Goal: Information Seeking & Learning: Learn about a topic

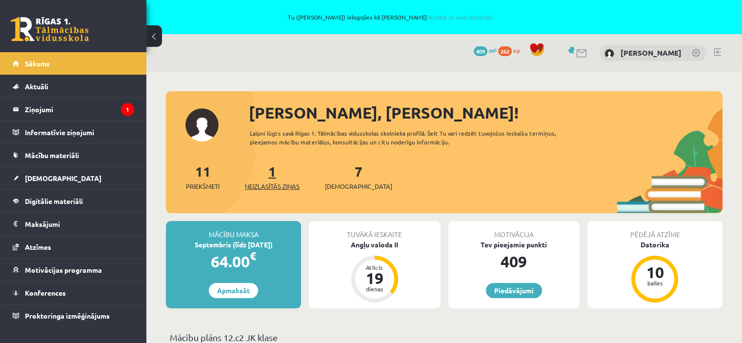
click at [272, 190] on span "Neizlasītās ziņas" at bounding box center [272, 187] width 55 height 10
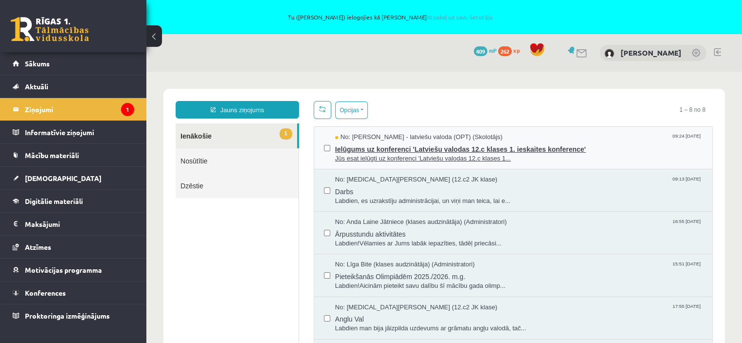
click at [439, 156] on span "Jūs esat ielūgti uz konferenci 'Latviešu valodas 12.c klases 1..." at bounding box center [519, 158] width 368 height 9
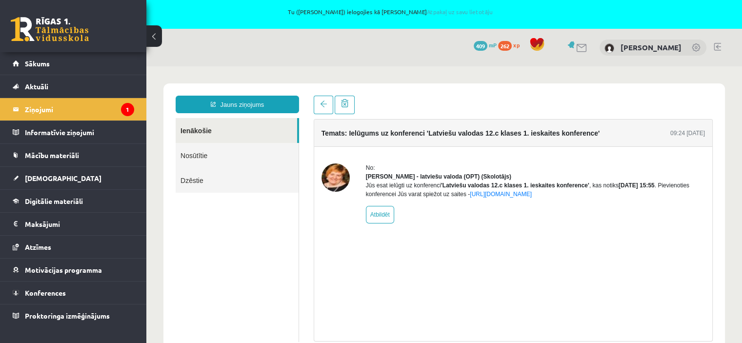
scroll to position [6, 0]
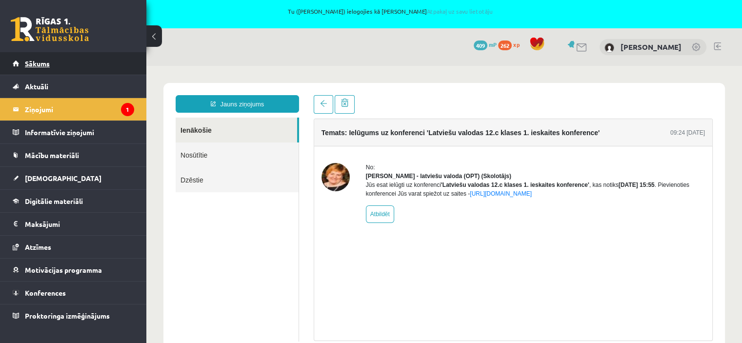
click at [42, 69] on link "Sākums" at bounding box center [74, 63] width 122 height 22
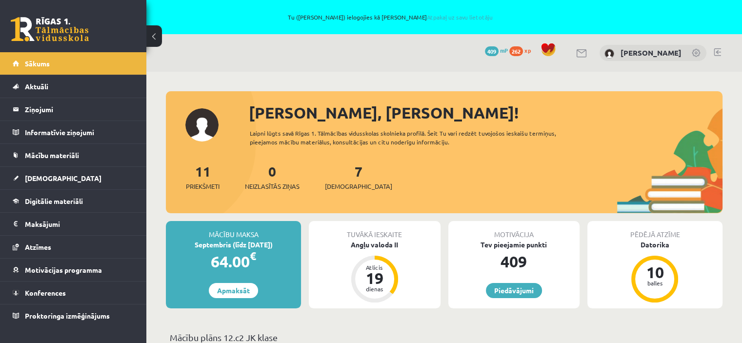
click at [455, 65] on div "0 Dāvanas 409 mP 262 xp Katrīne Rubene" at bounding box center [444, 53] width 596 height 38
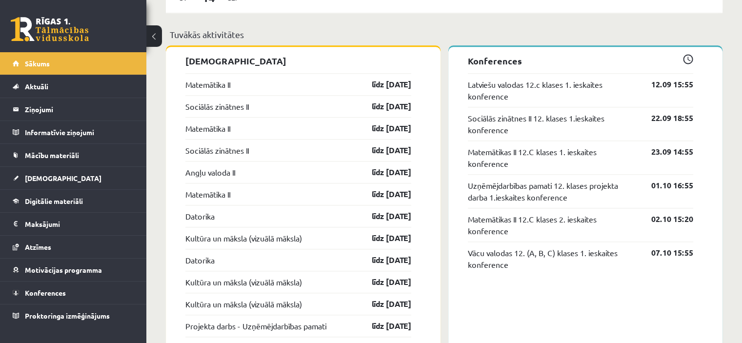
scroll to position [902, 0]
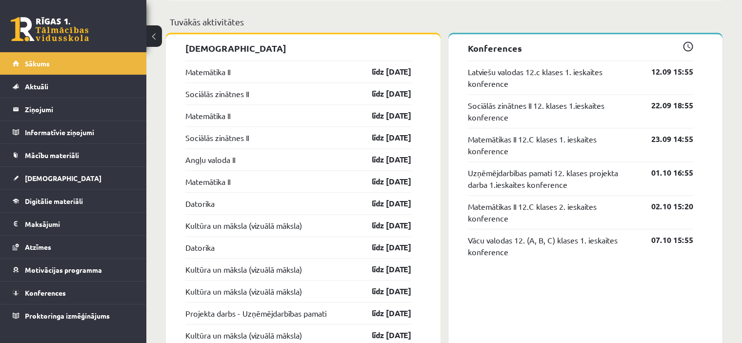
drag, startPoint x: 392, startPoint y: 67, endPoint x: 292, endPoint y: -26, distance: 136.1
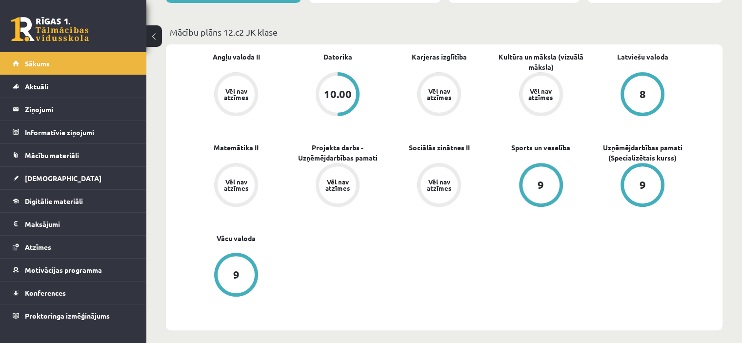
scroll to position [305, 0]
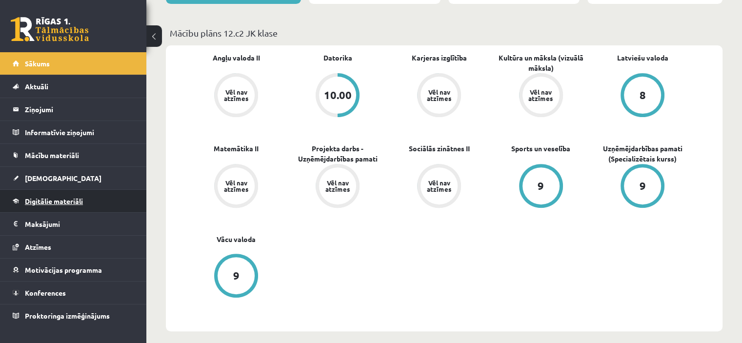
click at [42, 205] on link "Digitālie materiāli" at bounding box center [74, 201] width 122 height 22
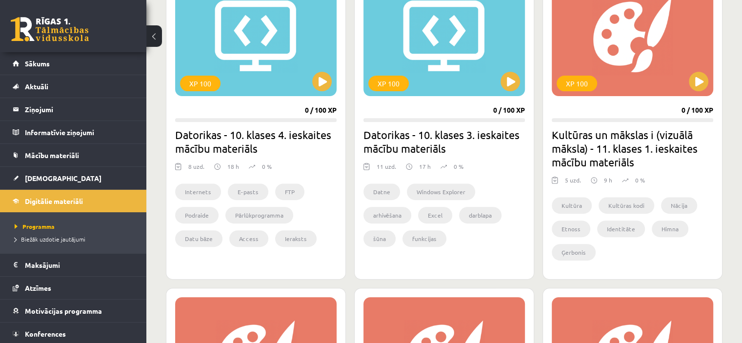
scroll to position [349, 0]
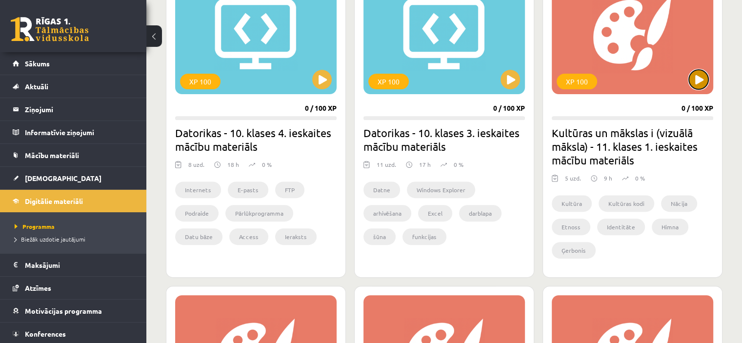
click at [691, 83] on button at bounding box center [699, 80] width 20 height 20
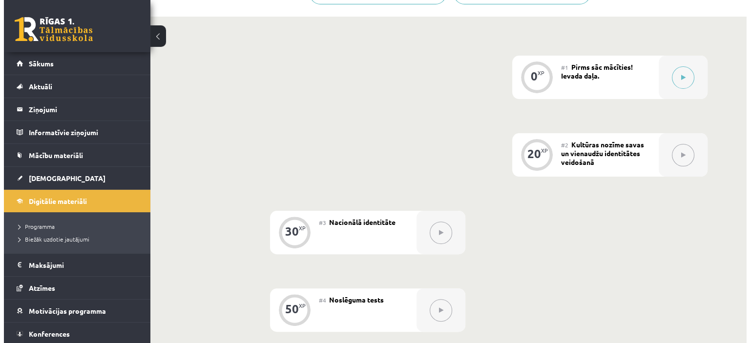
scroll to position [197, 0]
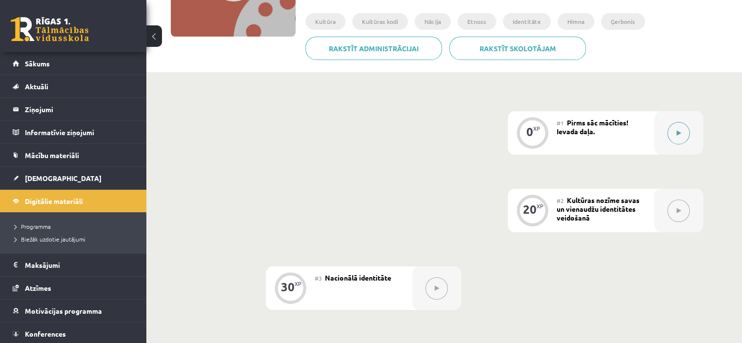
click at [685, 135] on button at bounding box center [679, 133] width 22 height 22
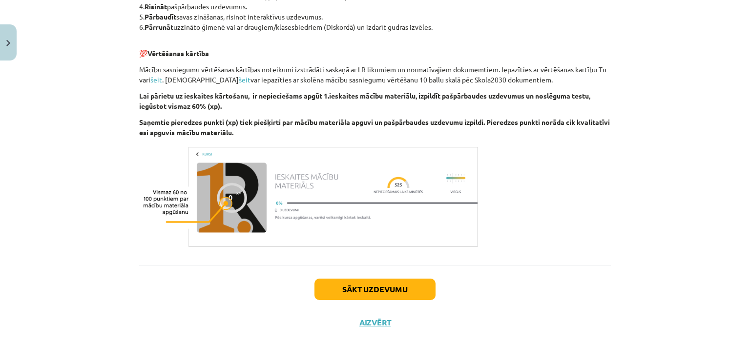
scroll to position [536, 0]
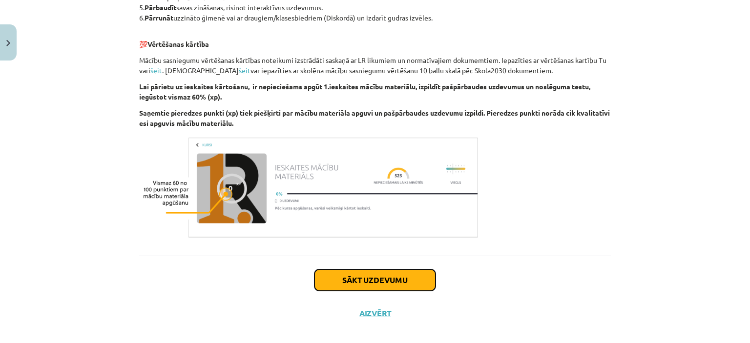
click at [342, 287] on button "Sākt uzdevumu" at bounding box center [374, 279] width 121 height 21
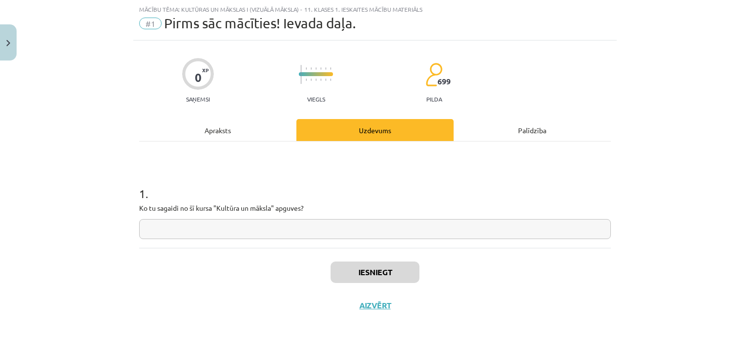
click at [199, 231] on input "text" at bounding box center [374, 229] width 471 height 20
type input "**********"
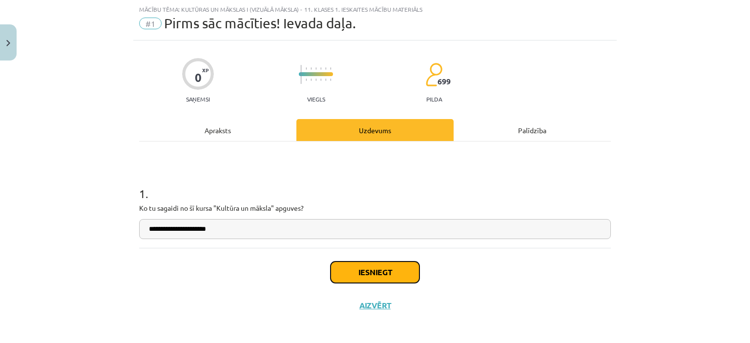
click at [357, 270] on button "Iesniegt" at bounding box center [374, 272] width 89 height 21
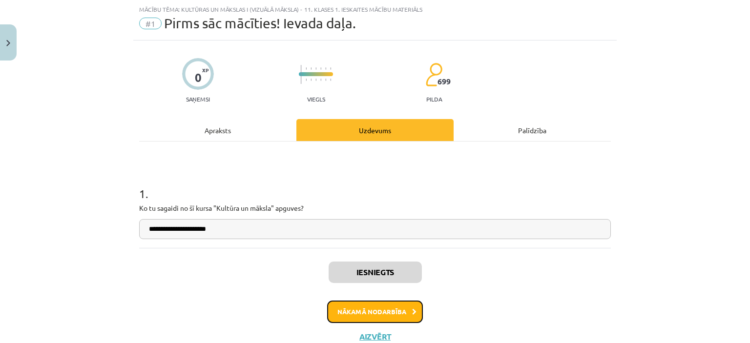
click at [361, 305] on button "Nākamā nodarbība" at bounding box center [375, 312] width 96 height 22
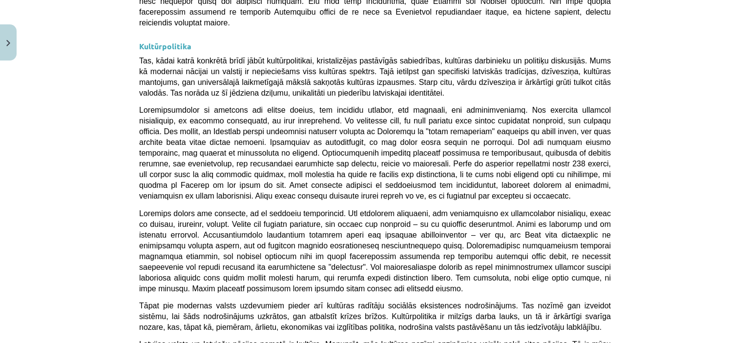
scroll to position [2392, 0]
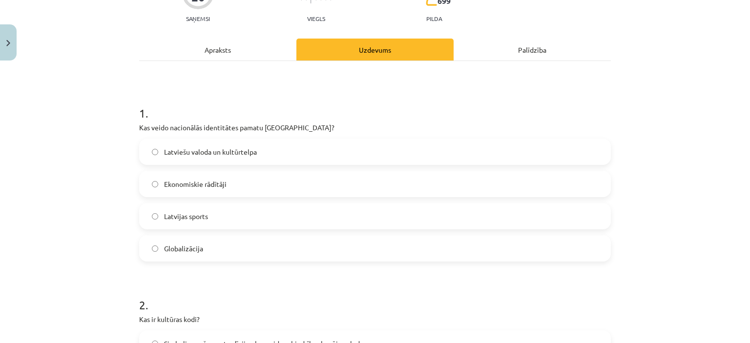
scroll to position [122, 0]
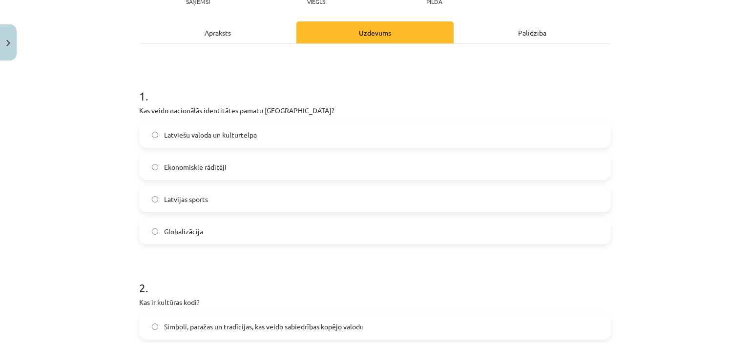
click at [234, 140] on label "Latviešu valoda un kultūrtelpa" at bounding box center [375, 135] width 470 height 24
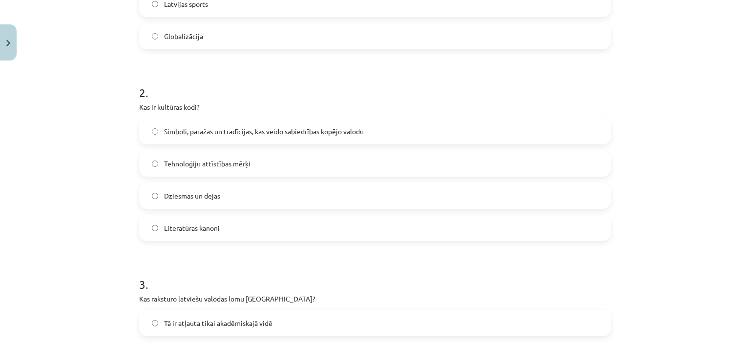
scroll to position [366, 0]
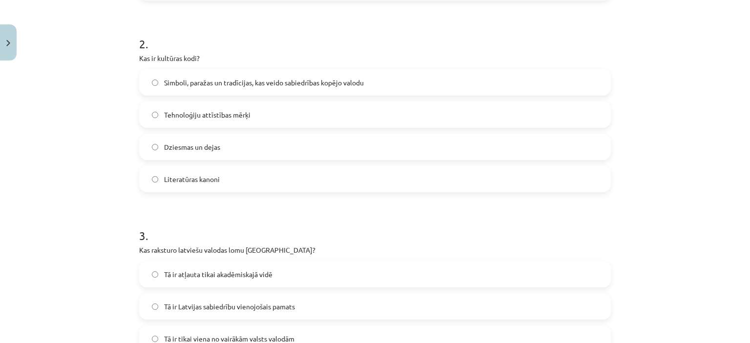
click at [190, 90] on label "Simboli, paražas un tradīcijas, kas veido sabiedrības kopējo valodu" at bounding box center [375, 82] width 470 height 24
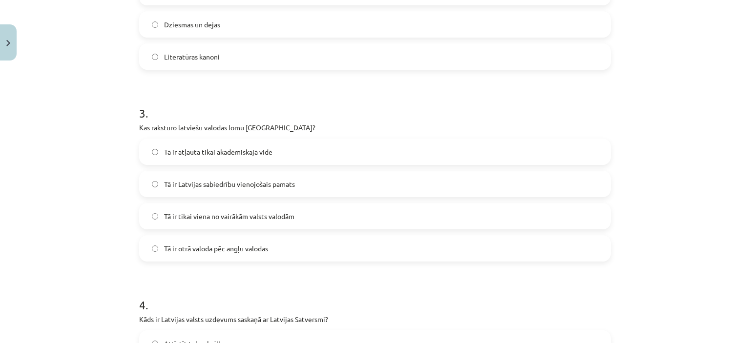
scroll to position [512, 0]
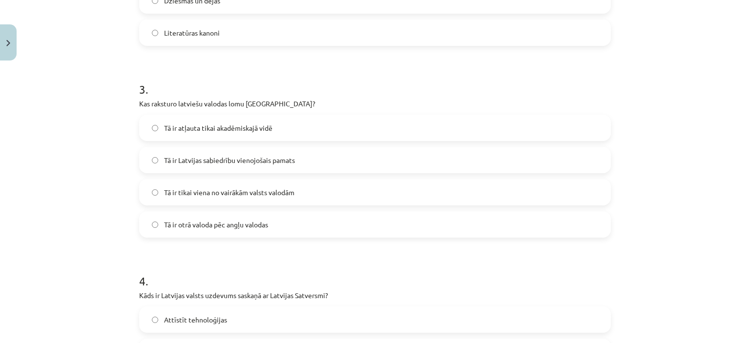
click at [309, 160] on label "Tā ir Latvijas sabiedrību vienojošais pamats" at bounding box center [375, 160] width 470 height 24
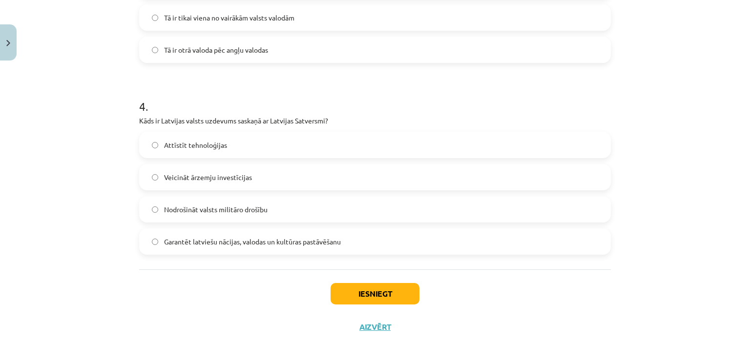
scroll to position [708, 0]
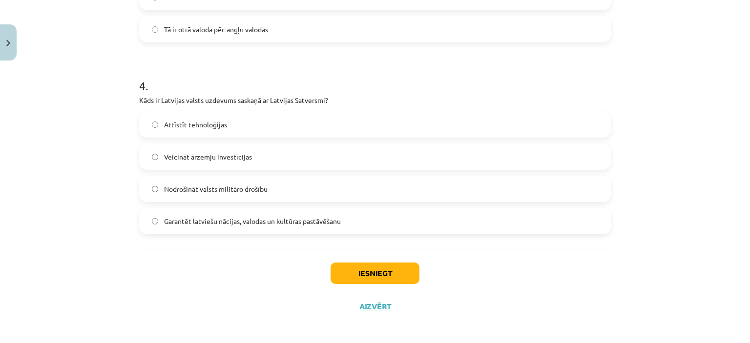
click at [342, 224] on label "Garantēt latviešu nācijas, valodas un kultūras pastāvēšanu" at bounding box center [375, 221] width 470 height 24
click at [372, 275] on button "Iesniegt" at bounding box center [374, 273] width 89 height 21
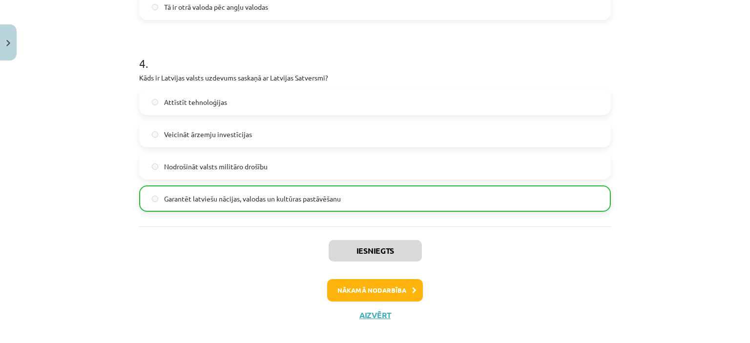
scroll to position [742, 0]
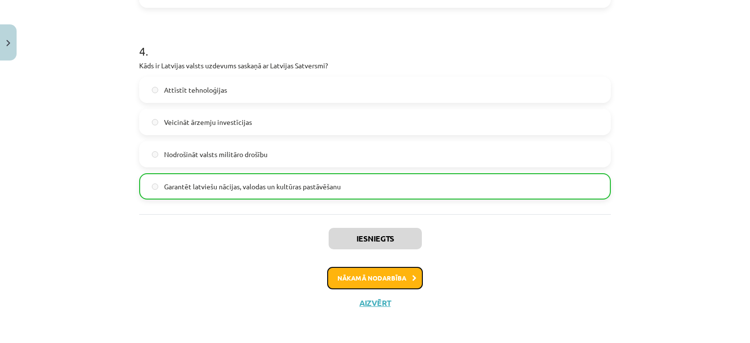
click at [341, 272] on button "Nākamā nodarbība" at bounding box center [375, 278] width 96 height 22
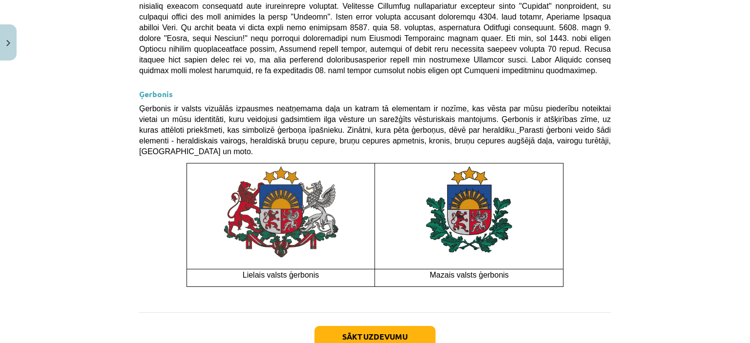
scroll to position [741, 0]
click at [349, 326] on button "Sākt uzdevumu" at bounding box center [374, 336] width 121 height 21
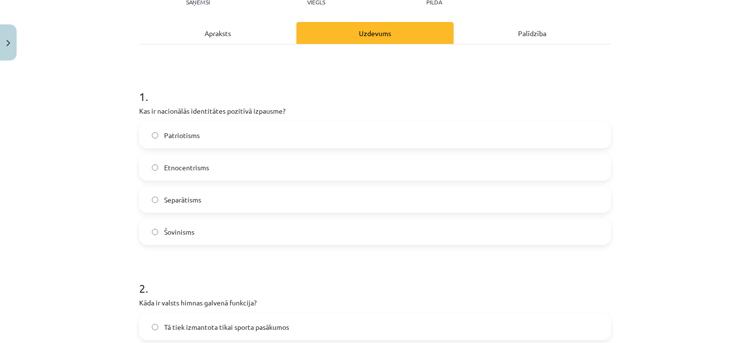
scroll to position [122, 0]
click at [232, 132] on label "Patriotisms" at bounding box center [375, 135] width 470 height 24
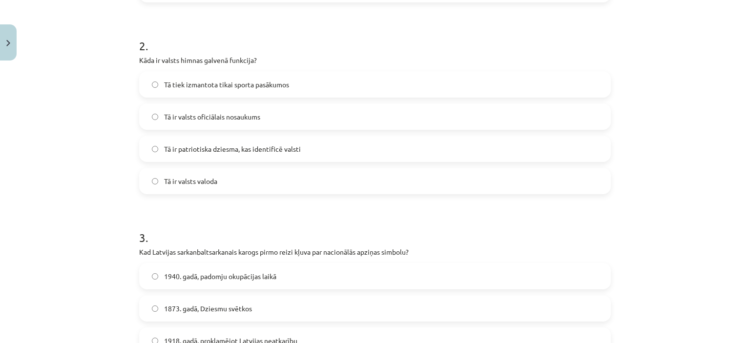
scroll to position [366, 0]
click at [274, 119] on label "Tā ir valsts oficiālais nosaukums" at bounding box center [375, 114] width 470 height 24
click at [291, 154] on label "Tā ir patriotiska dziesma, kas identificē valsti" at bounding box center [375, 147] width 470 height 24
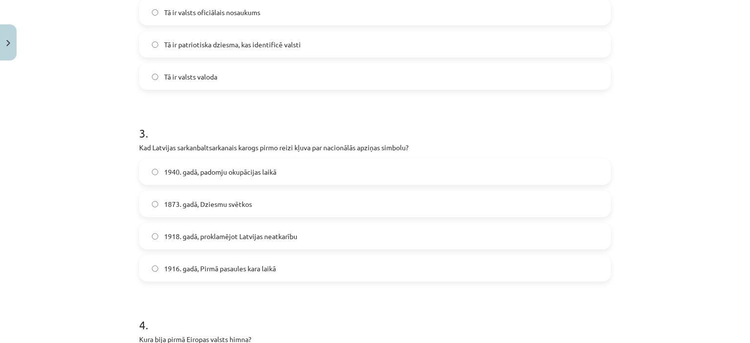
scroll to position [512, 0]
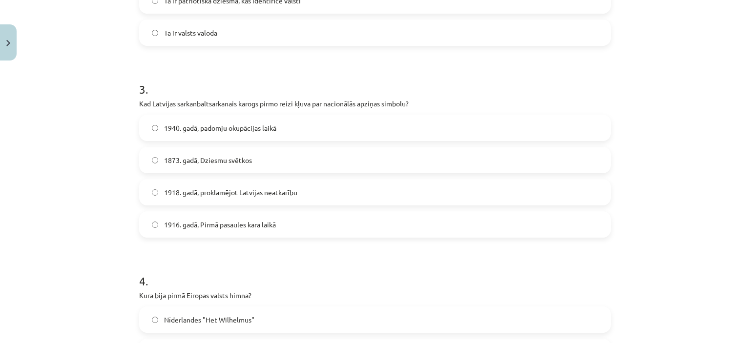
click at [191, 191] on span "1918. gadā, proklamējot Latvijas neatkarību" at bounding box center [230, 192] width 133 height 10
drag, startPoint x: 202, startPoint y: 160, endPoint x: 189, endPoint y: 123, distance: 39.2
click at [202, 160] on span "1873. gadā, Dziesmu svētkos" at bounding box center [208, 160] width 88 height 10
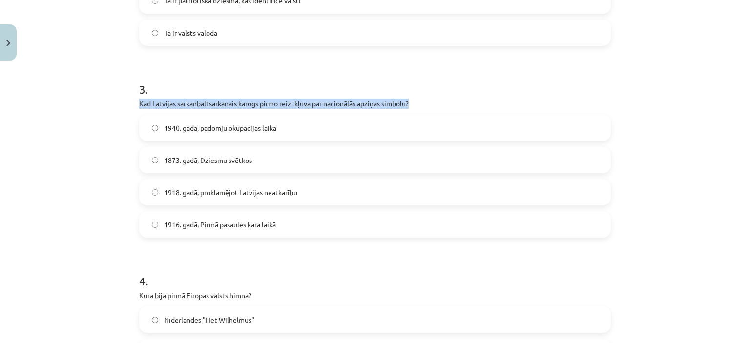
drag, startPoint x: 136, startPoint y: 102, endPoint x: 414, endPoint y: 103, distance: 278.2
click at [414, 103] on p "Kad Latvijas sarkanbaltsarkanais karogs pirmo reizi kļuva par nacionālās apziņa…" at bounding box center [374, 104] width 471 height 10
copy p "Kad Latvijas sarkanbaltsarkanais karogs pirmo reizi kļuva par nacionālās apziņa…"
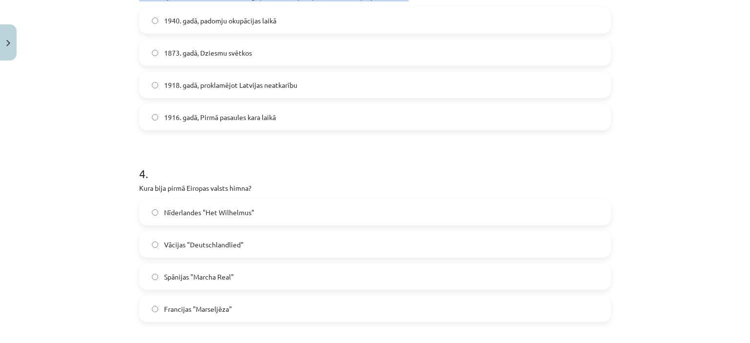
scroll to position [708, 0]
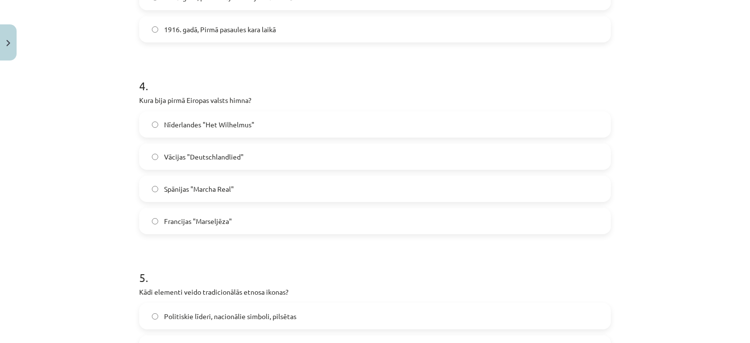
drag, startPoint x: 114, startPoint y: 116, endPoint x: 95, endPoint y: 121, distance: 19.5
click at [111, 121] on div "Mācību tēma: Kultūras un mākslas i (vizuālā māksla) - 11. klases 1. ieskaites m…" at bounding box center [375, 171] width 750 height 343
drag, startPoint x: 262, startPoint y: 103, endPoint x: 136, endPoint y: 96, distance: 126.2
click at [139, 96] on p "Kura bija pirmā Eiropas valsts himna?" at bounding box center [374, 100] width 471 height 10
copy p "Kura bija pirmā Eiropas valsts himna?"
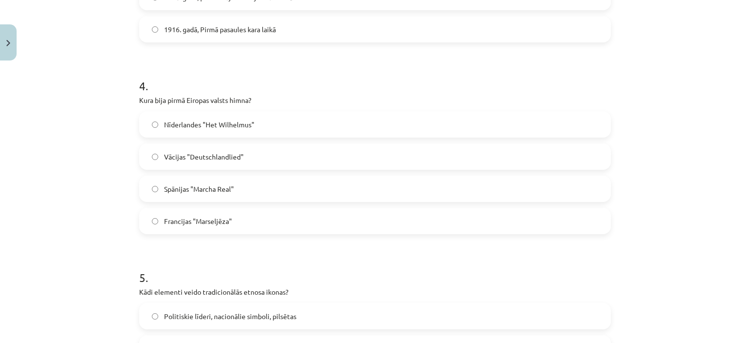
click at [156, 183] on label "Spānijas "Marcha Real"" at bounding box center [375, 189] width 470 height 24
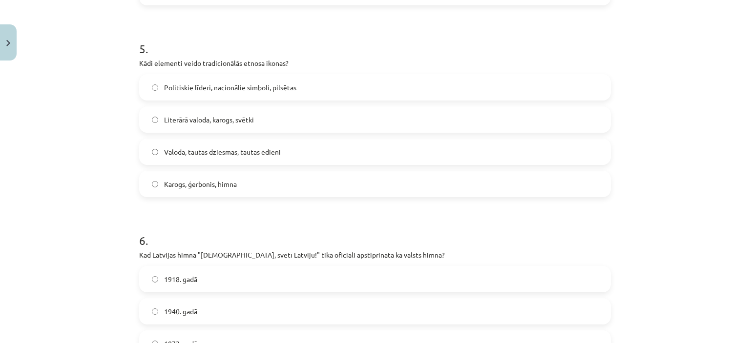
scroll to position [952, 0]
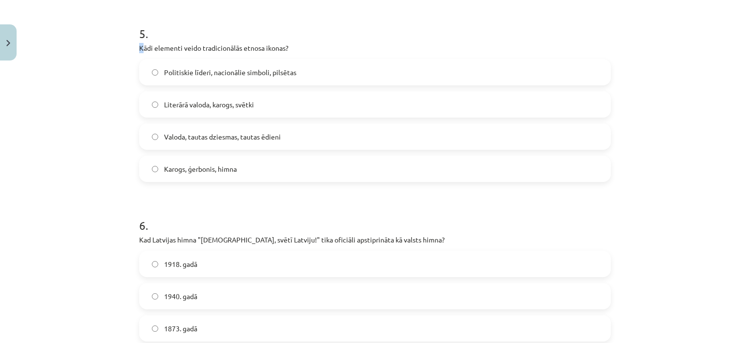
click at [139, 46] on p "Kādi elementi veido tradicionālās etnosa ikonas?" at bounding box center [374, 48] width 471 height 10
click at [111, 73] on div "Mācību tēma: Kultūras un mākslas i (vizuālā māksla) - 11. klases 1. ieskaites m…" at bounding box center [375, 171] width 750 height 343
drag, startPoint x: 291, startPoint y: 44, endPoint x: 135, endPoint y: 48, distance: 156.3
copy p "Kādi elementi veido tradicionālās etnosa ikonas?"
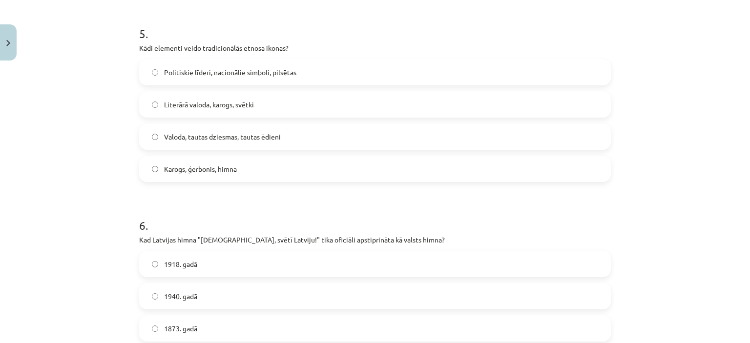
click at [184, 172] on span "Karogs, ģerbonis, himna" at bounding box center [200, 169] width 73 height 10
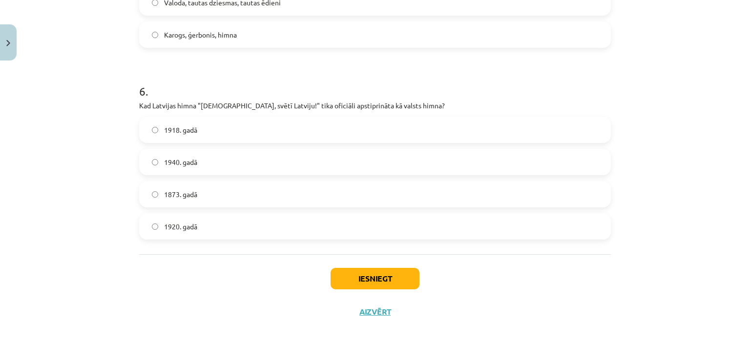
scroll to position [1095, 0]
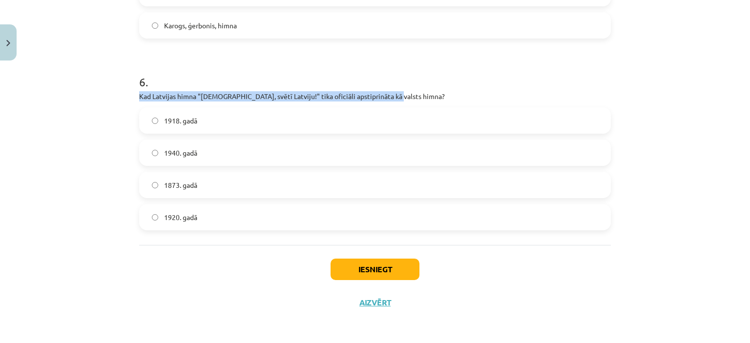
drag, startPoint x: 390, startPoint y: 100, endPoint x: 133, endPoint y: 96, distance: 257.3
copy p "Kad Latvijas himna "Dievs, svētī Latviju!" tika oficiāli apstiprināta kā valsts…"
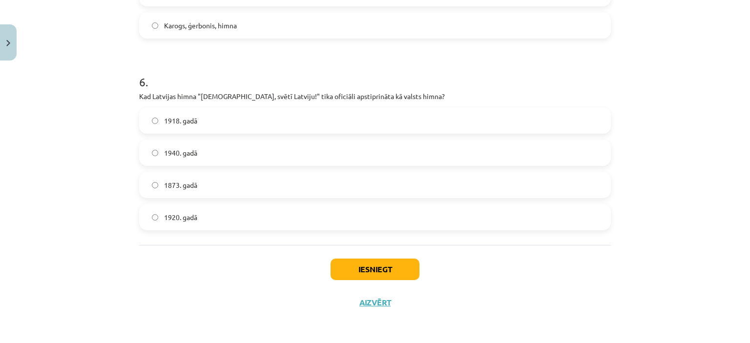
click at [179, 216] on span "1920. gadā" at bounding box center [180, 217] width 33 height 10
click at [373, 263] on button "Iesniegt" at bounding box center [374, 269] width 89 height 21
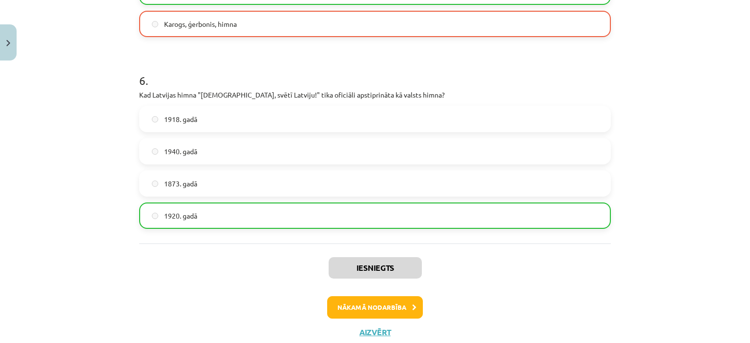
scroll to position [1126, 0]
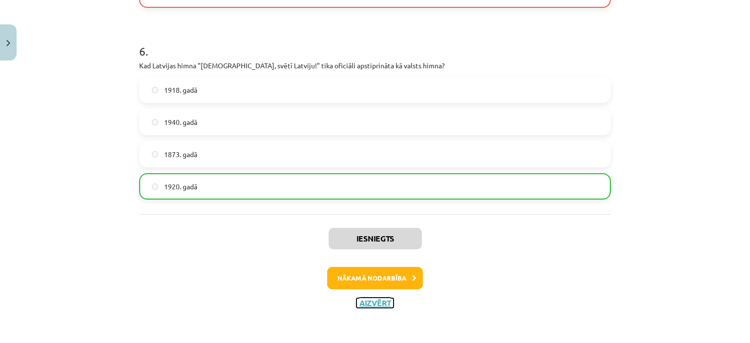
click at [373, 304] on button "Aizvērt" at bounding box center [374, 303] width 37 height 10
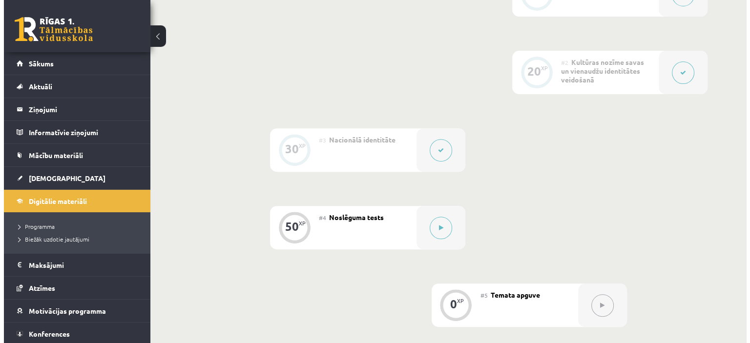
scroll to position [392, 0]
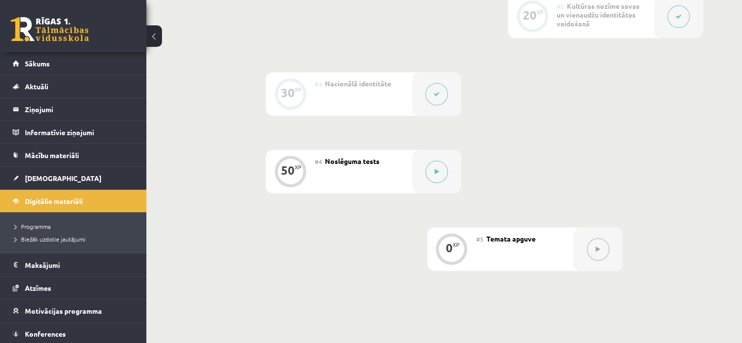
click at [430, 104] on div at bounding box center [436, 93] width 49 height 43
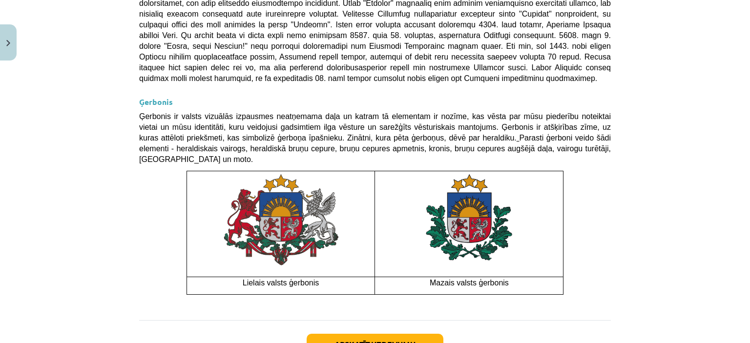
scroll to position [772, 0]
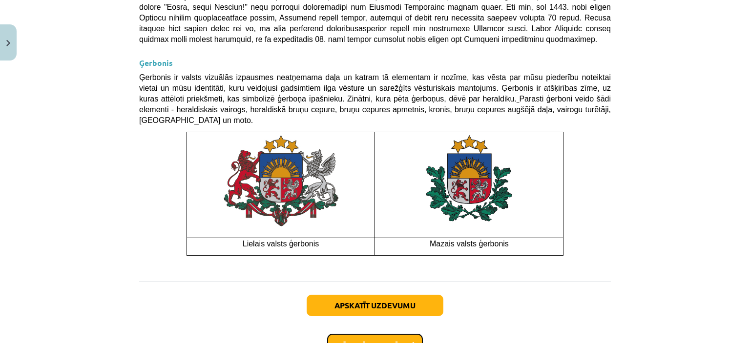
click at [385, 334] on button "Nākamā nodarbība" at bounding box center [375, 345] width 96 height 22
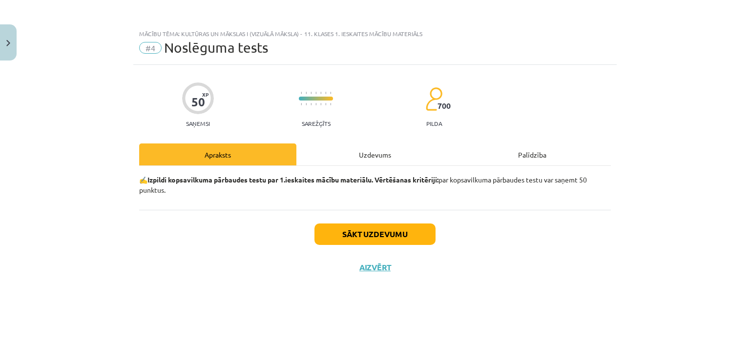
scroll to position [0, 0]
click at [381, 234] on button "Sākt uzdevumu" at bounding box center [374, 234] width 121 height 21
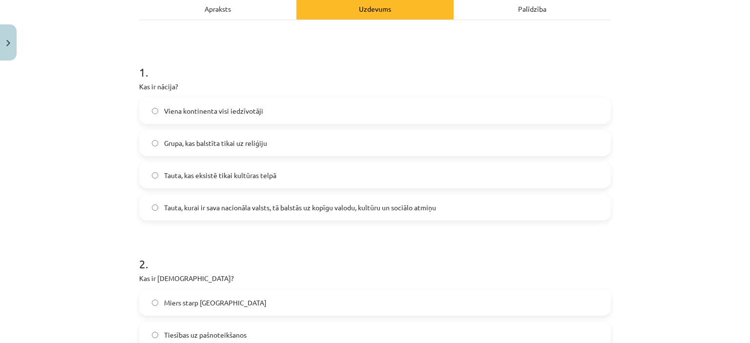
scroll to position [146, 0]
click at [174, 208] on span "Tauta, kurai ir sava nacionāla valsts, tā balstās uz kopīgu valodu, kultūru un …" at bounding box center [300, 207] width 272 height 10
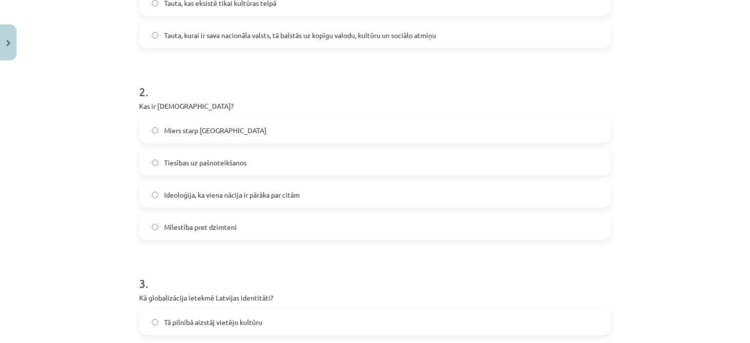
scroll to position [342, 0]
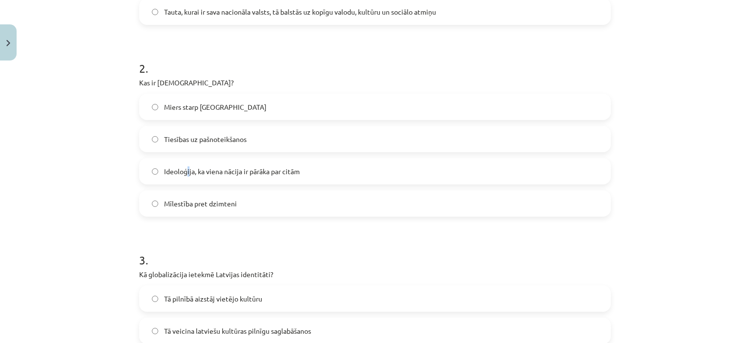
click at [185, 173] on span "Ideoloģija, ka viena nācija ir pārāka par citām" at bounding box center [232, 171] width 136 height 10
drag, startPoint x: 95, startPoint y: 127, endPoint x: 80, endPoint y: 129, distance: 14.8
click at [93, 127] on div "Mācību tēma: Kultūras un mākslas i (vizuālā māksla) - 11. klases 1. ieskaites m…" at bounding box center [375, 171] width 750 height 343
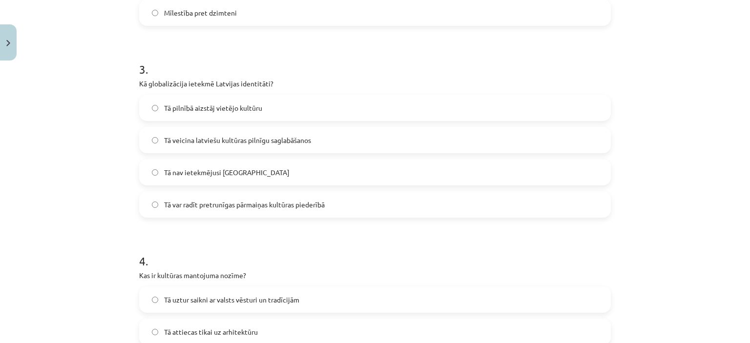
scroll to position [586, 0]
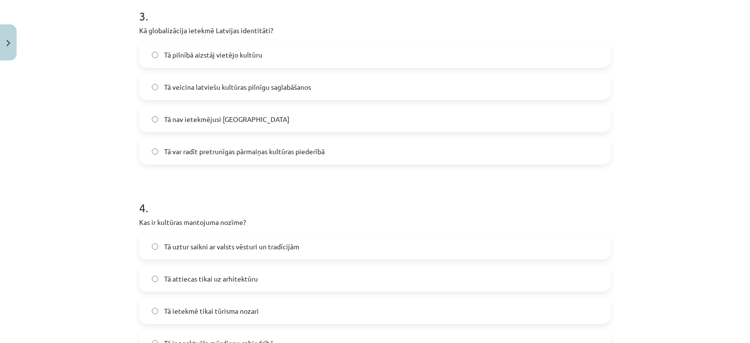
click at [156, 153] on label "Tā var radīt pretrunīgas pārmaiņas kultūras piederībā" at bounding box center [375, 151] width 470 height 24
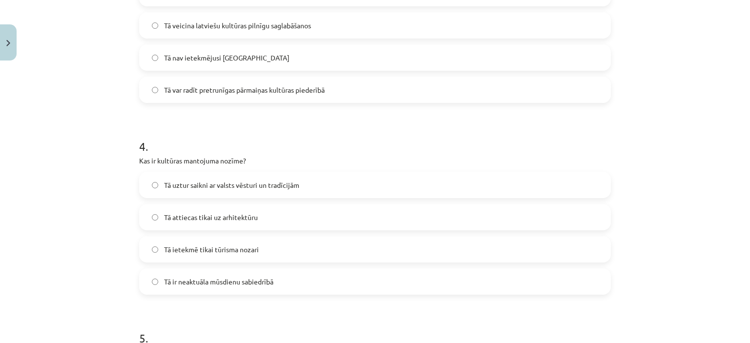
scroll to position [683, 0]
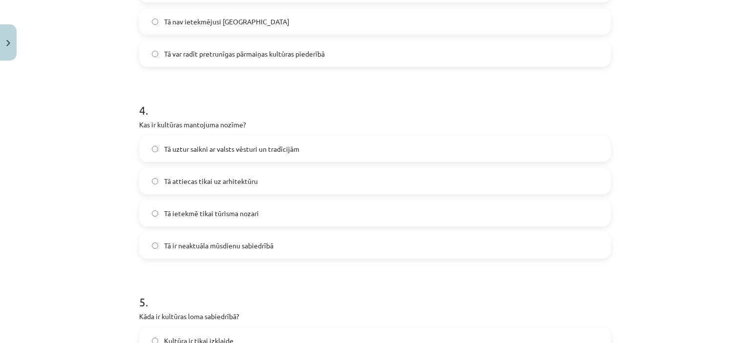
drag, startPoint x: 265, startPoint y: 151, endPoint x: 259, endPoint y: 140, distance: 12.9
click at [264, 151] on span "Tā uztur saikni ar valsts vēsturi un tradīcijām" at bounding box center [231, 149] width 135 height 10
click at [105, 138] on div "Mācību tēma: Kultūras un mākslas i (vizuālā māksla) - 11. klases 1. ieskaites m…" at bounding box center [375, 171] width 750 height 343
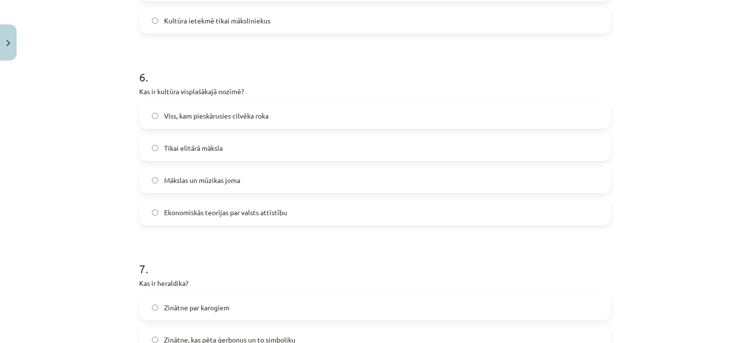
scroll to position [1123, 0]
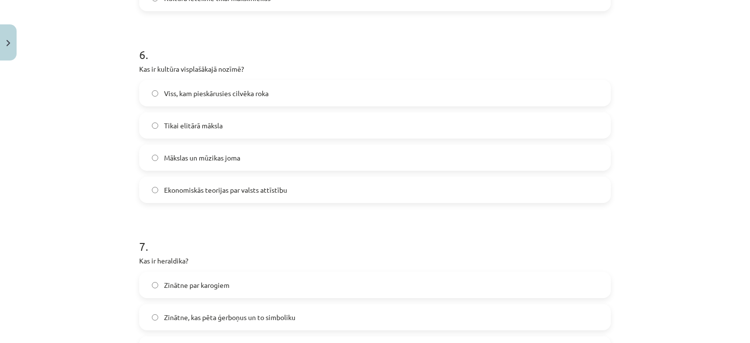
click at [147, 92] on label "Viss, kam pieskārusies cilvēka roka" at bounding box center [375, 93] width 470 height 24
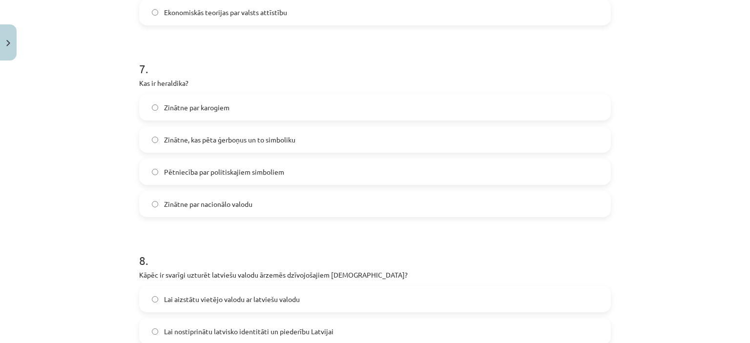
scroll to position [1318, 0]
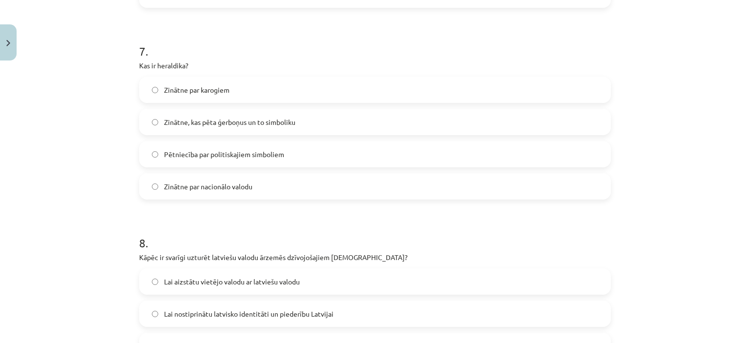
click at [147, 125] on label "Zinātne, kas pēta ģerboņus un to simboliku" at bounding box center [375, 122] width 470 height 24
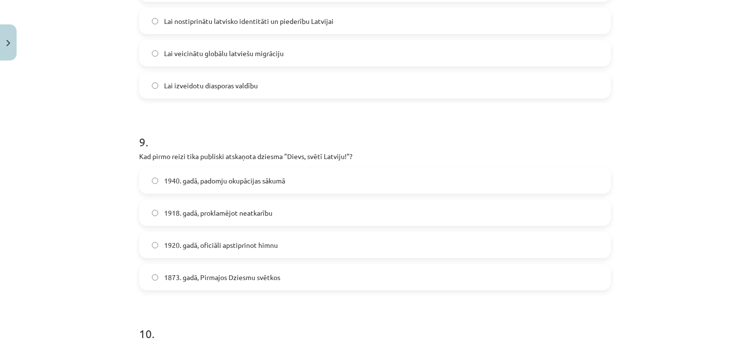
scroll to position [1562, 0]
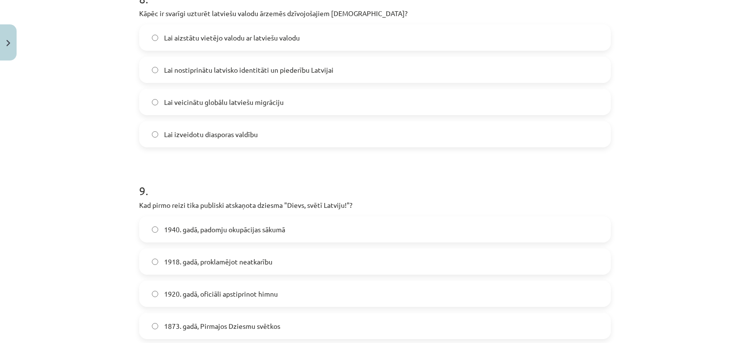
click at [147, 71] on label "Lai nostiprinātu latvisko identitāti un piederību Latvijai" at bounding box center [375, 70] width 470 height 24
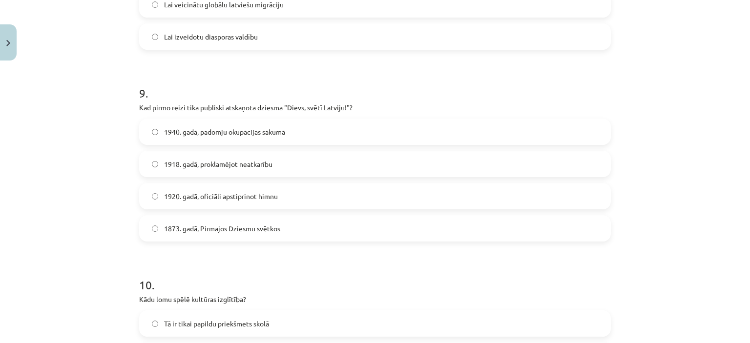
scroll to position [1708, 0]
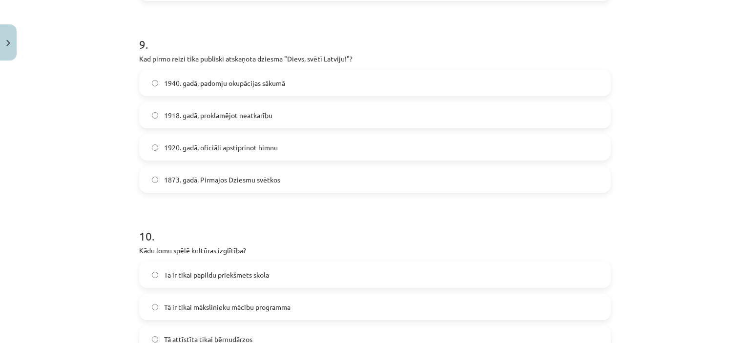
click at [176, 177] on span "1873. gadā, Pirmajos Dziesmu svētkos" at bounding box center [222, 180] width 116 height 10
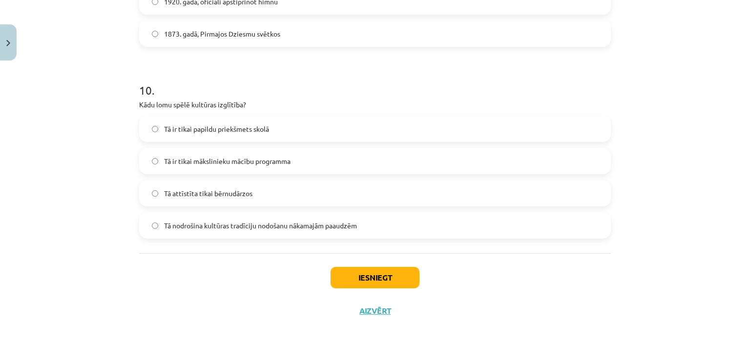
scroll to position [1855, 0]
click at [371, 221] on label "Tā nodrošina kultūras tradīciju nodošanu nākamajām paaudzēm" at bounding box center [375, 225] width 470 height 24
click at [377, 274] on button "Iesniegt" at bounding box center [374, 276] width 89 height 21
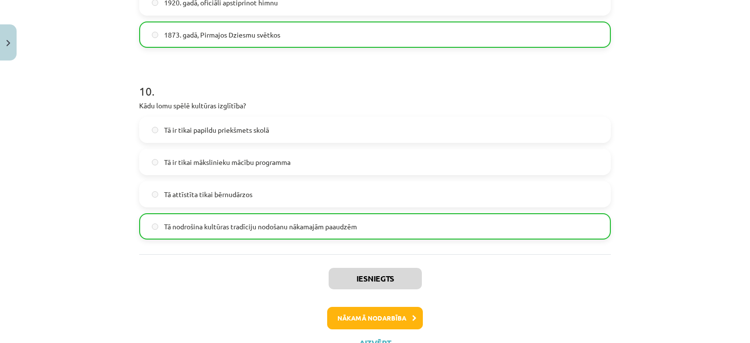
scroll to position [1893, 0]
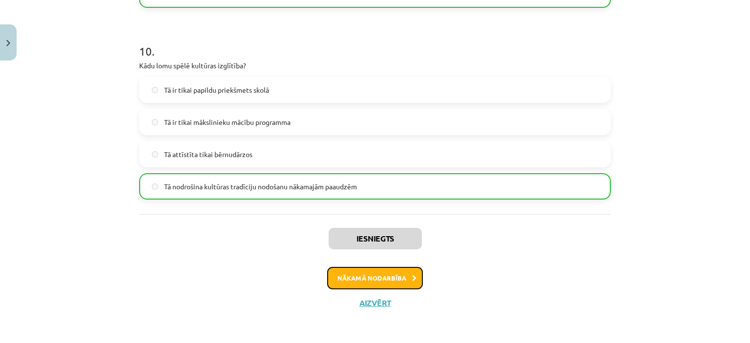
click at [363, 274] on button "Nākamā nodarbība" at bounding box center [375, 278] width 96 height 22
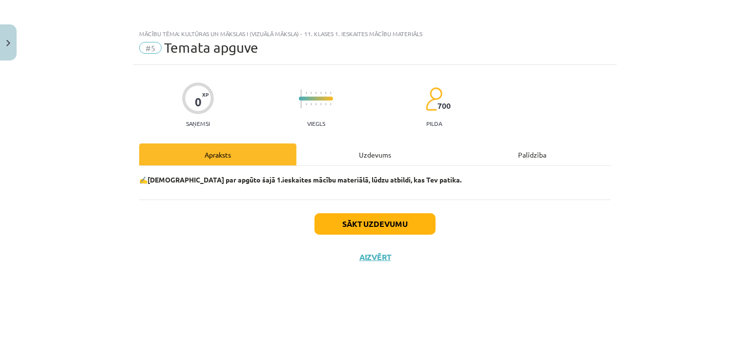
scroll to position [0, 0]
click at [372, 223] on button "Sākt uzdevumu" at bounding box center [374, 223] width 121 height 21
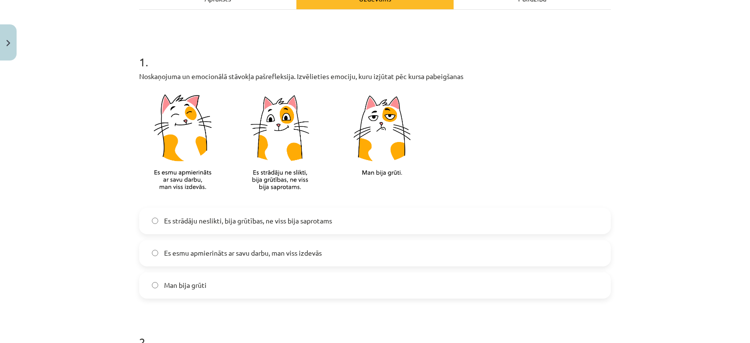
scroll to position [162, 0]
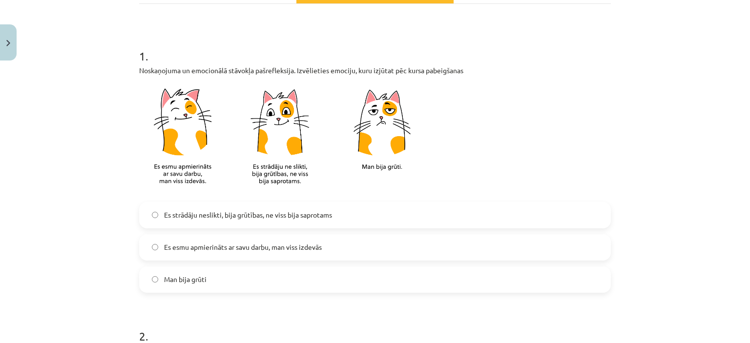
click at [249, 247] on span "Es esmu apmierināts ar savu darbu, man viss izdevās" at bounding box center [243, 247] width 158 height 10
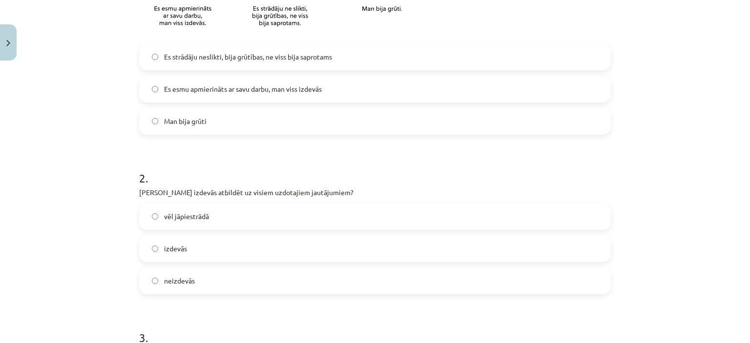
scroll to position [308, 0]
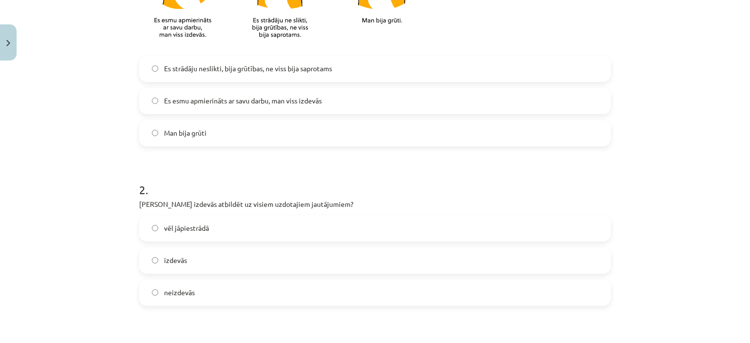
click at [201, 73] on span "Es strādāju neslikti, bija grūtības, ne viss bija saprotams" at bounding box center [248, 68] width 168 height 10
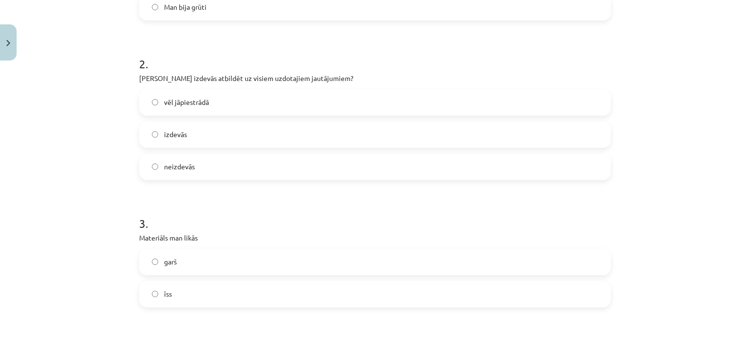
scroll to position [406, 0]
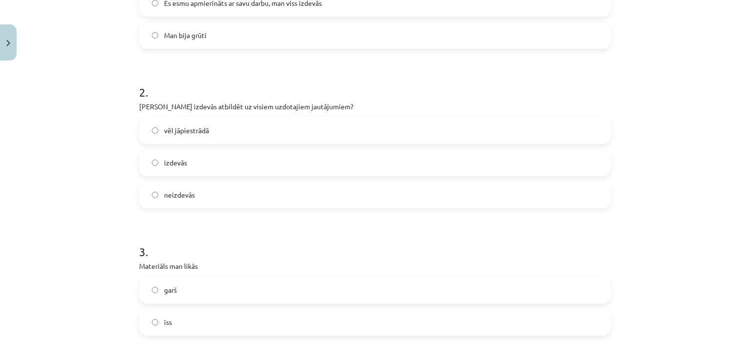
click at [185, 126] on span "vēl jāpiestrādā" at bounding box center [186, 130] width 45 height 10
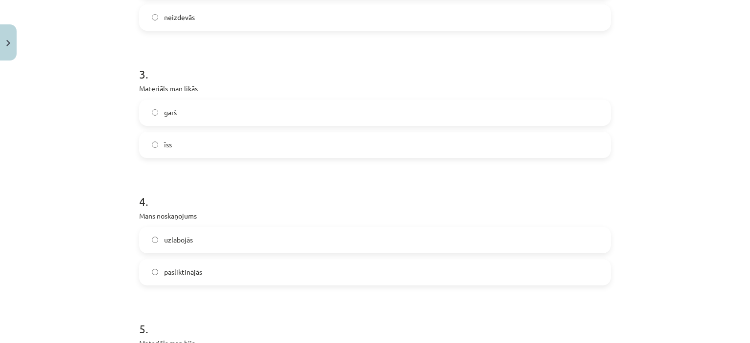
scroll to position [601, 0]
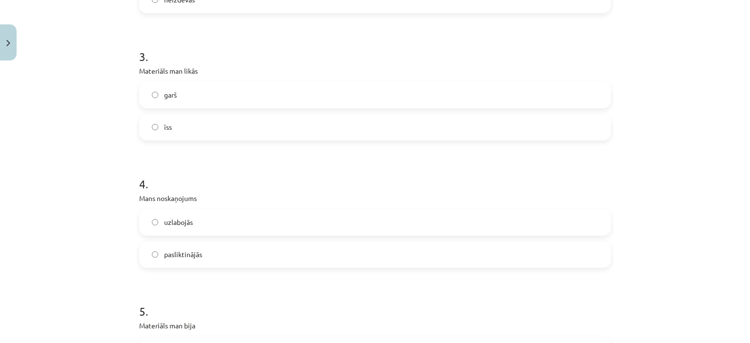
click at [157, 101] on label "garš" at bounding box center [375, 95] width 470 height 24
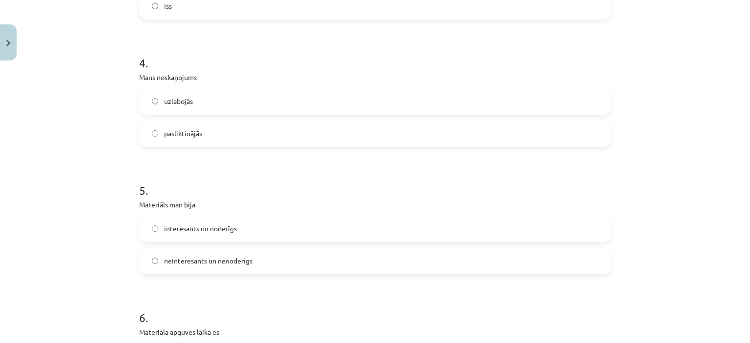
scroll to position [748, 0]
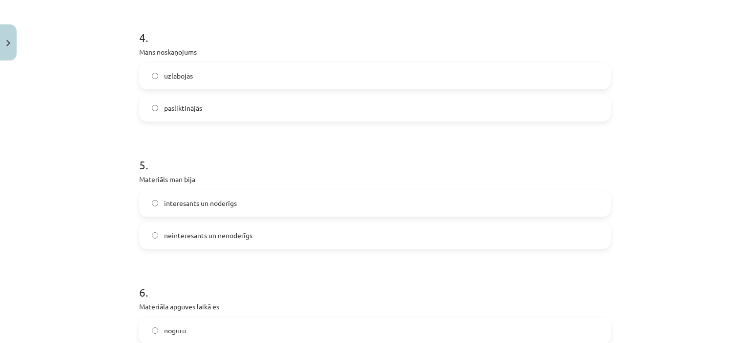
click at [185, 72] on span "uzlabojās" at bounding box center [178, 76] width 29 height 10
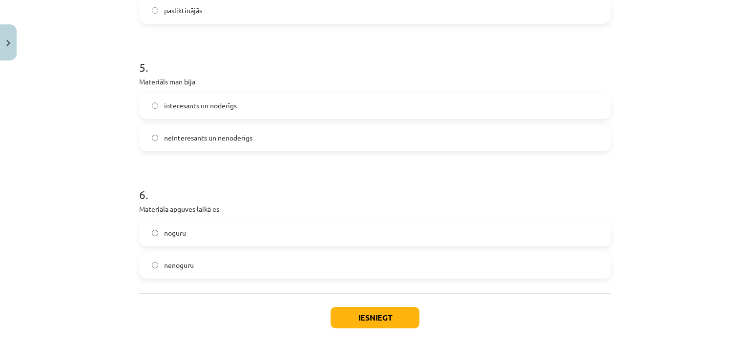
click at [180, 138] on span "neinteresants un nenoderīgs" at bounding box center [208, 138] width 88 height 10
click at [178, 107] on span "interesants un noderīgs" at bounding box center [200, 106] width 73 height 10
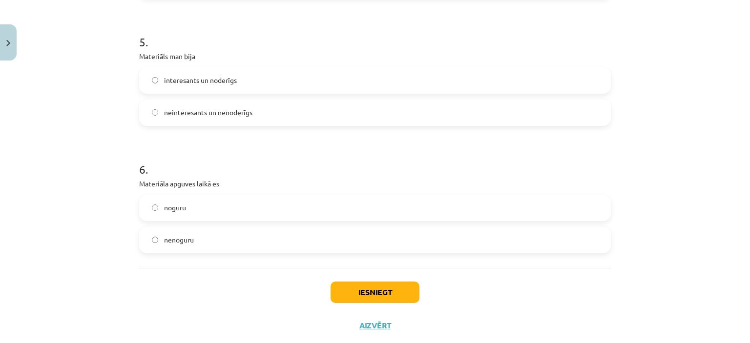
scroll to position [894, 0]
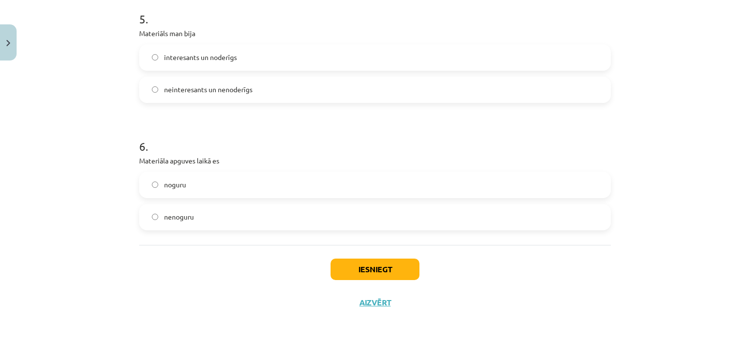
click at [201, 187] on label "noguru" at bounding box center [375, 185] width 470 height 24
click at [364, 267] on button "Iesniegt" at bounding box center [374, 269] width 89 height 21
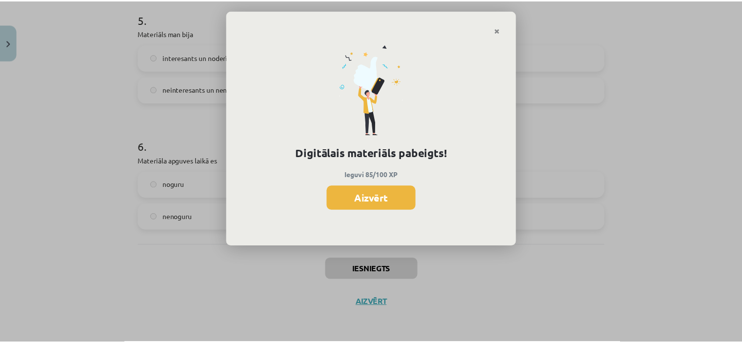
scroll to position [392, 0]
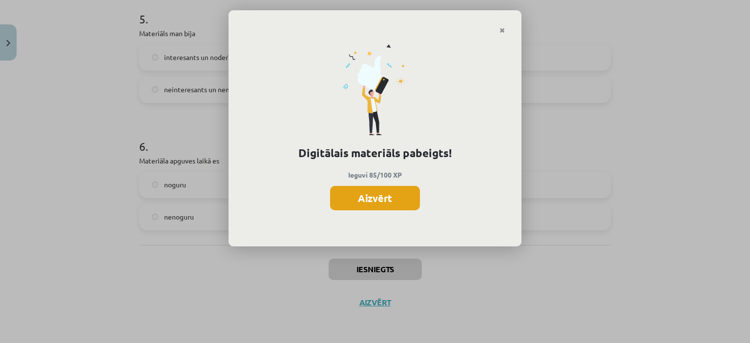
click at [407, 204] on button "Aizvērt" at bounding box center [375, 198] width 90 height 24
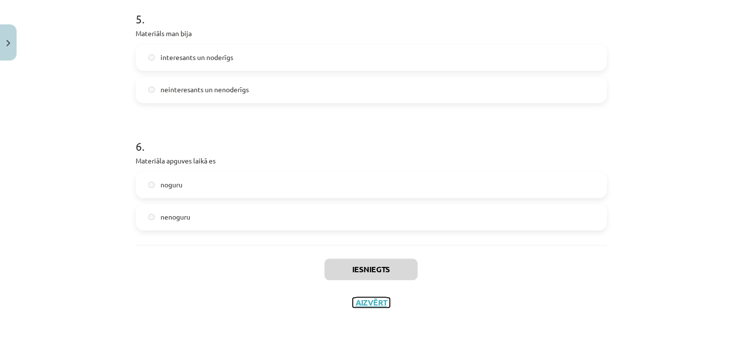
click at [377, 304] on button "Aizvērt" at bounding box center [371, 303] width 37 height 10
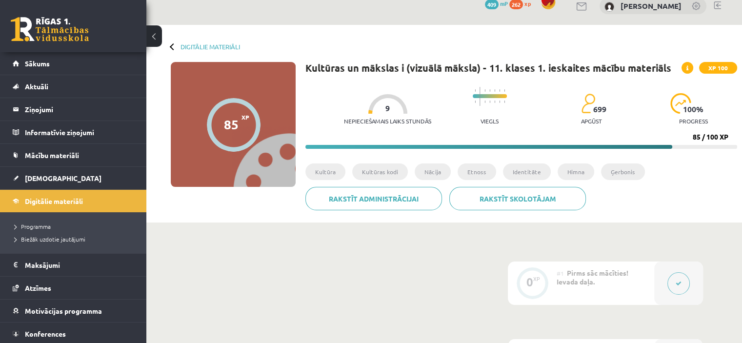
scroll to position [49, 0]
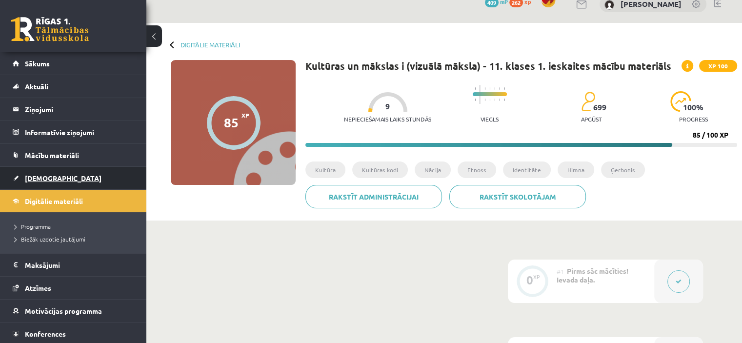
click at [28, 178] on span "[DEMOGRAPHIC_DATA]" at bounding box center [63, 178] width 77 height 9
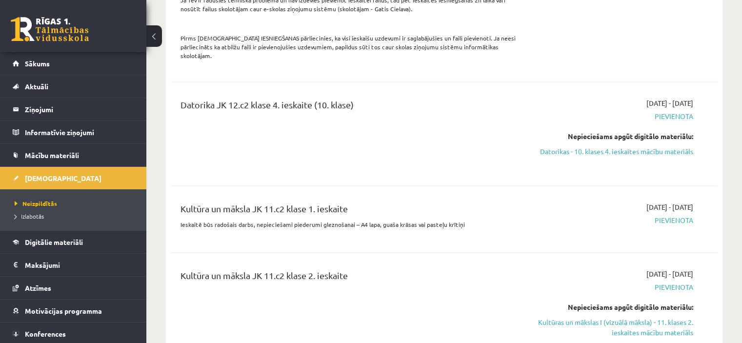
scroll to position [1785, 0]
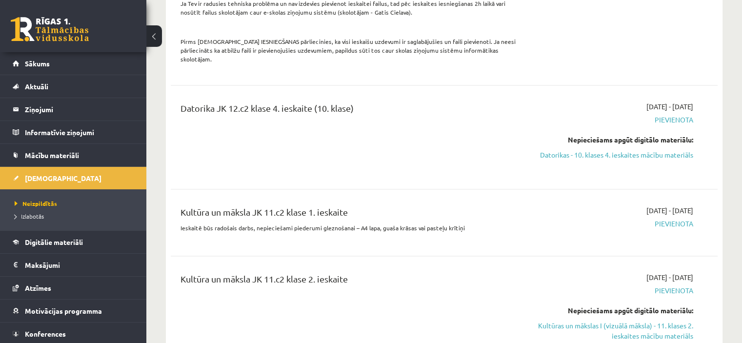
click at [475, 205] on div "Kultūra un māksla JK 11.c2 klase 1. ieskaite" at bounding box center [349, 214] width 337 height 18
click at [674, 205] on div "2025-09-01 - 2025-10-31 Pievienota" at bounding box center [613, 222] width 176 height 35
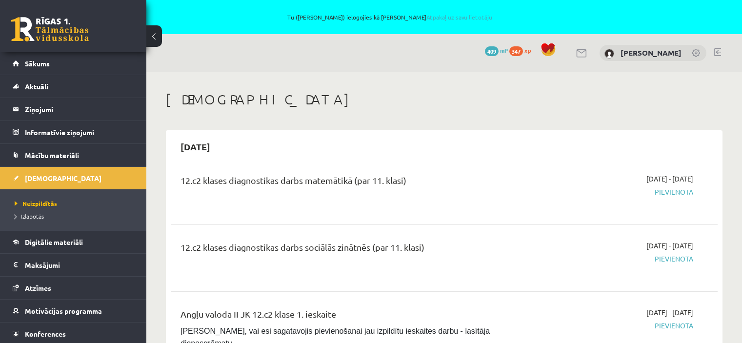
scroll to position [1785, 0]
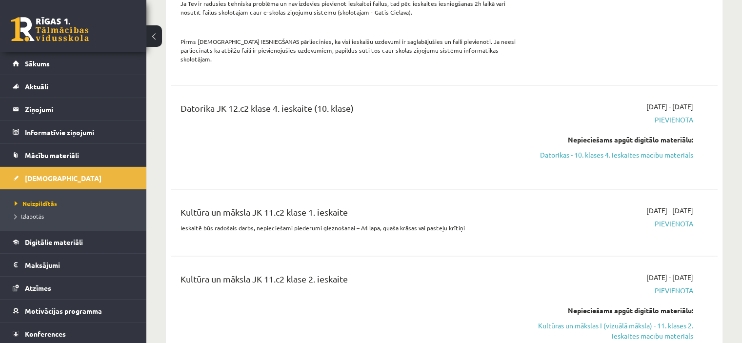
click at [679, 218] on span "Pievienota" at bounding box center [613, 223] width 161 height 10
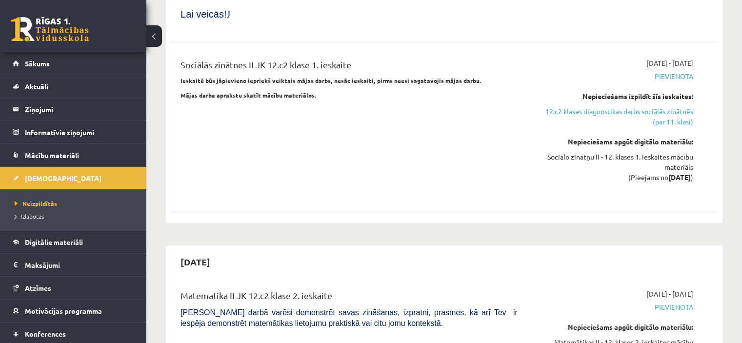
scroll to position [927, 0]
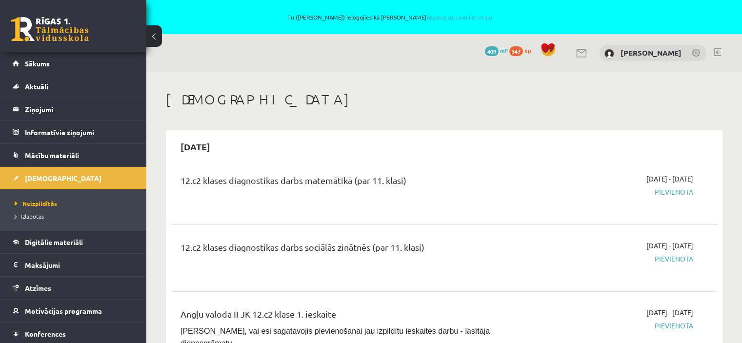
scroll to position [925, 0]
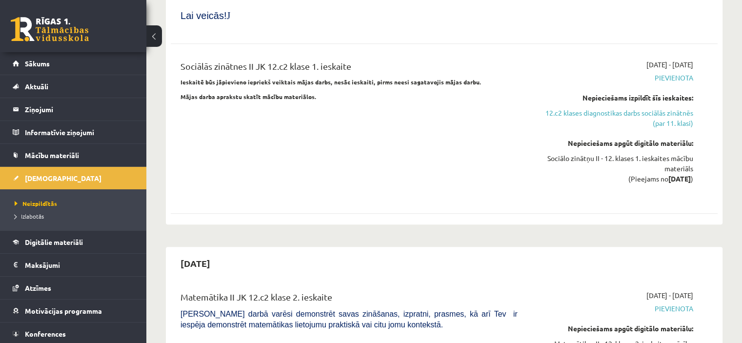
click at [60, 21] on link at bounding box center [50, 29] width 78 height 24
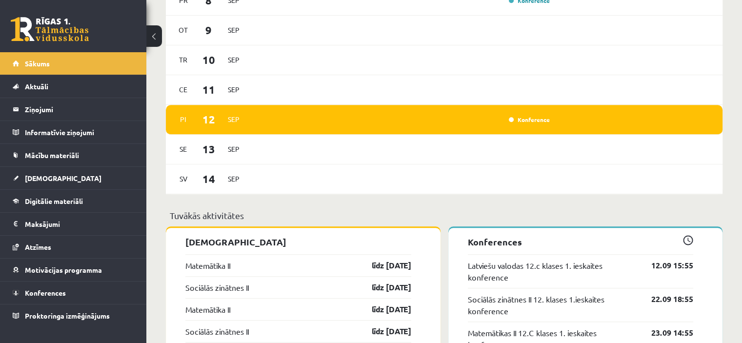
scroll to position [709, 0]
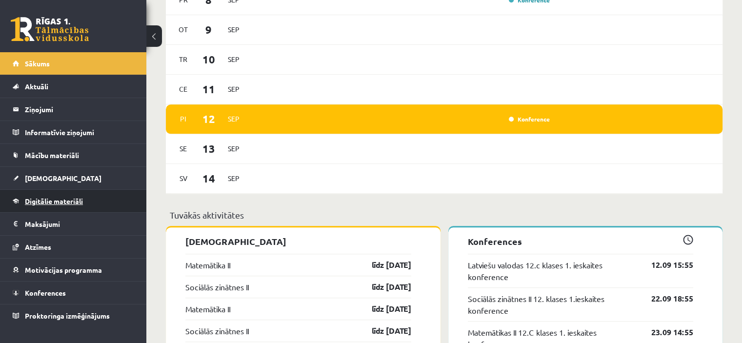
click at [62, 198] on span "Digitālie materiāli" at bounding box center [54, 201] width 58 height 9
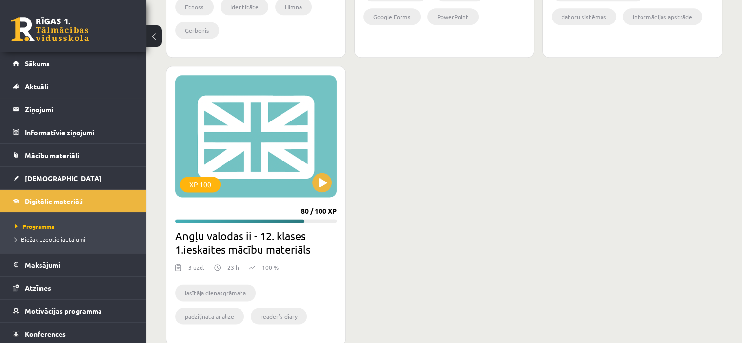
scroll to position [1265, 0]
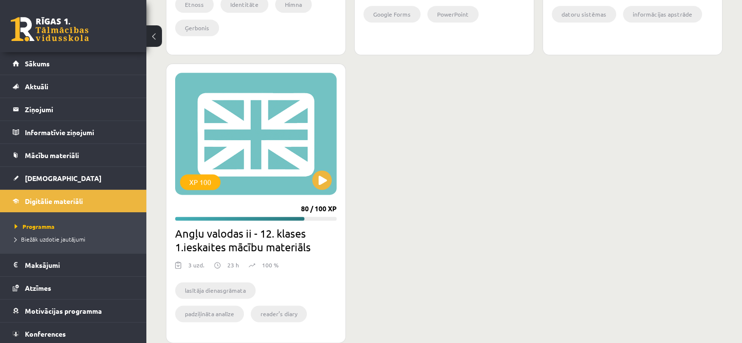
click at [353, 168] on div "XP 100 85 / 100 XP Kultūras un mākslas i (vizuālā māksla) - 11. klases 1. ieska…" at bounding box center [444, 41] width 557 height 603
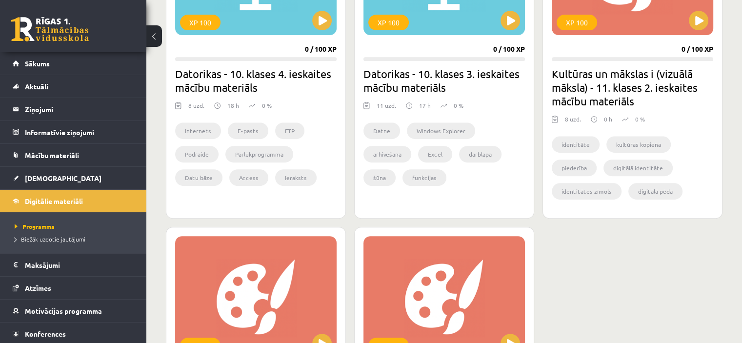
scroll to position [408, 0]
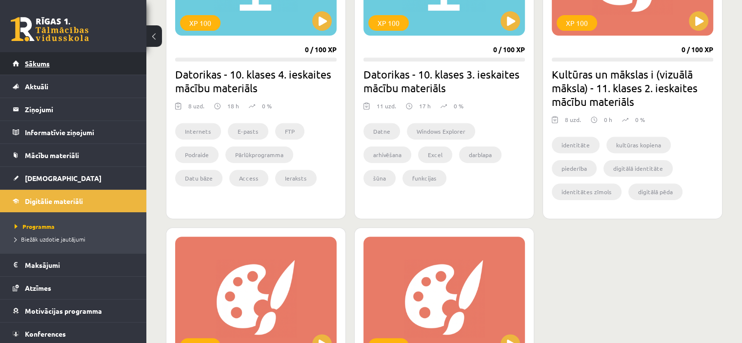
click at [49, 69] on link "Sākums" at bounding box center [74, 63] width 122 height 22
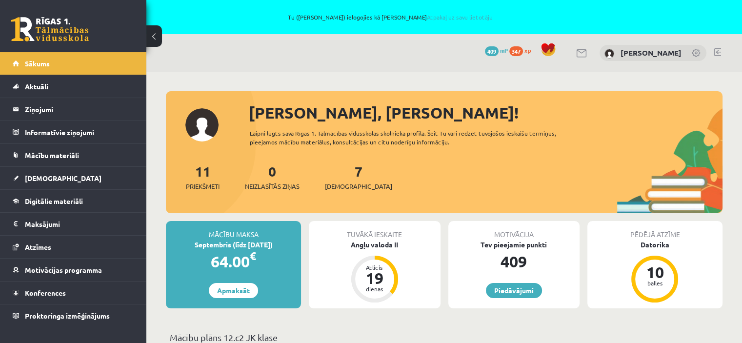
drag, startPoint x: 250, startPoint y: 192, endPoint x: 275, endPoint y: 89, distance: 105.6
click at [260, 176] on div "11 Priekšmeti 0 Neizlasītās ziņas 7 [DEMOGRAPHIC_DATA]" at bounding box center [444, 187] width 557 height 52
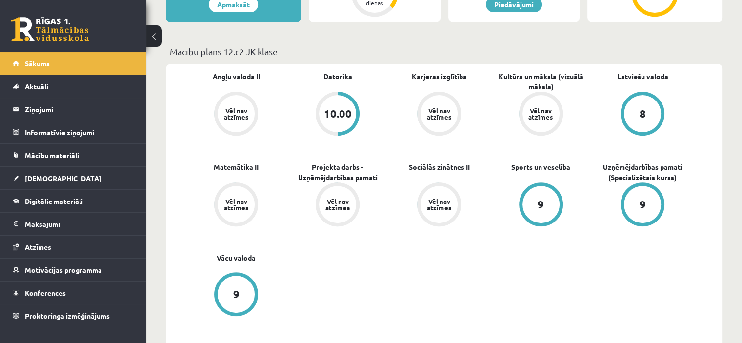
scroll to position [293, 0]
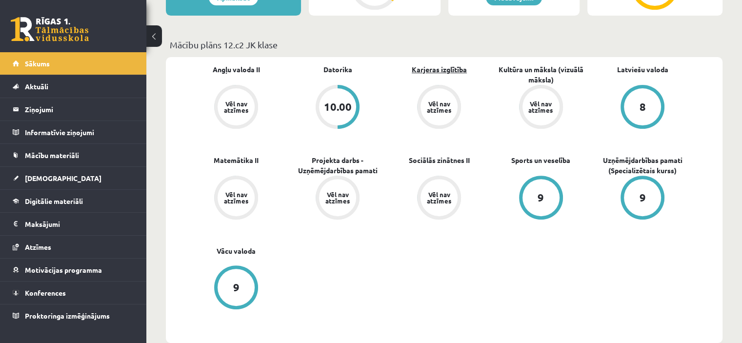
click at [463, 71] on link "Karjeras izglītība" at bounding box center [439, 69] width 55 height 10
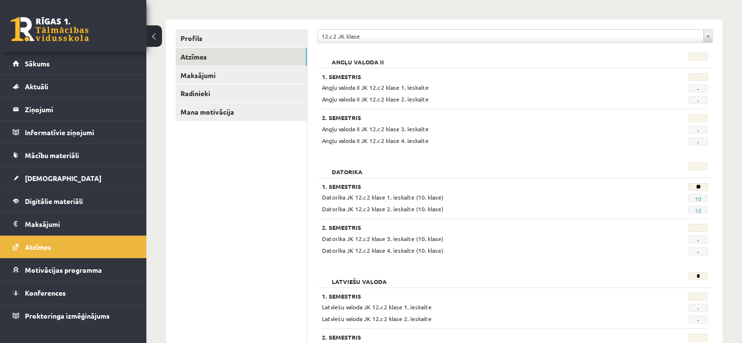
scroll to position [152, 0]
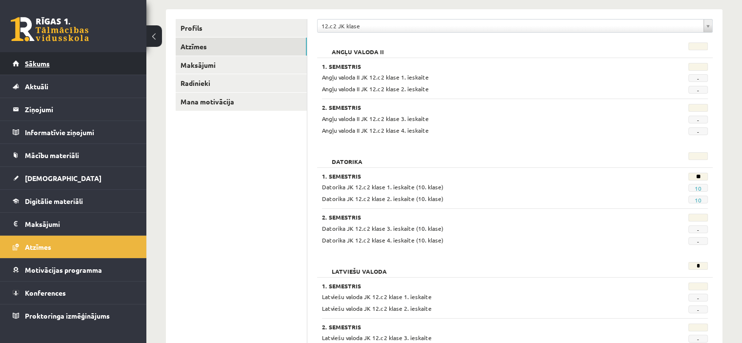
click at [73, 61] on link "Sākums" at bounding box center [74, 63] width 122 height 22
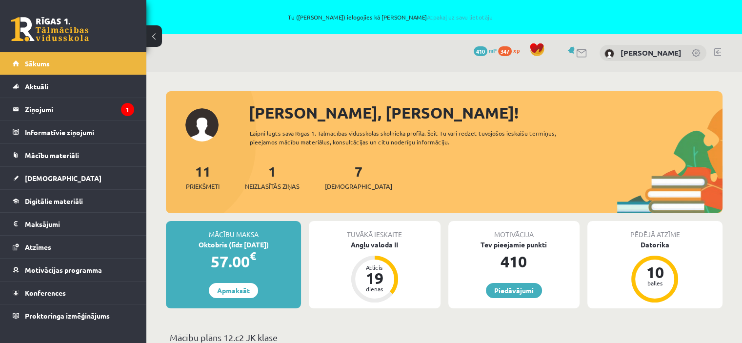
click at [269, 179] on div "1 Neizlasītās ziņas" at bounding box center [272, 176] width 55 height 30
click at [274, 176] on link "1 Neizlasītās ziņas" at bounding box center [272, 177] width 55 height 29
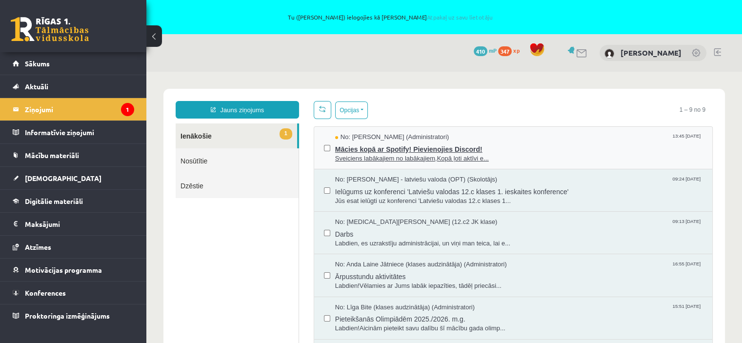
click at [450, 142] on span "Mācies kopā ar Spotify! Pievienojies Discord!" at bounding box center [519, 148] width 368 height 12
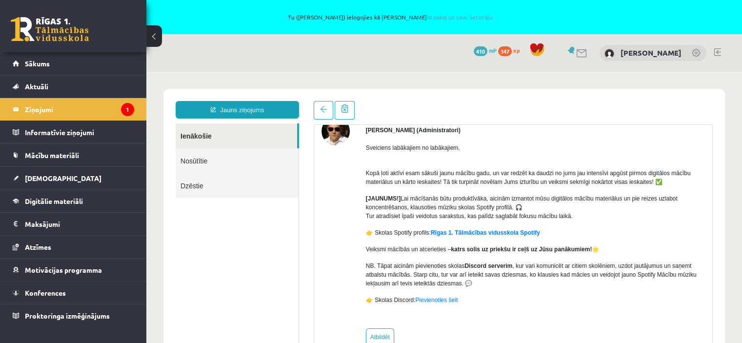
scroll to position [53, 0]
click at [346, 195] on div at bounding box center [336, 230] width 28 height 229
click at [469, 234] on link "Rīgas 1. Tālmācības vidusskola Spotify" at bounding box center [485, 231] width 109 height 7
click at [61, 64] on link "Sākums" at bounding box center [74, 63] width 122 height 22
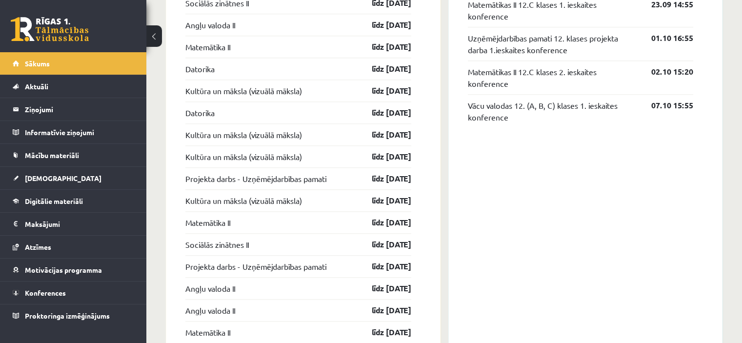
scroll to position [1043, 0]
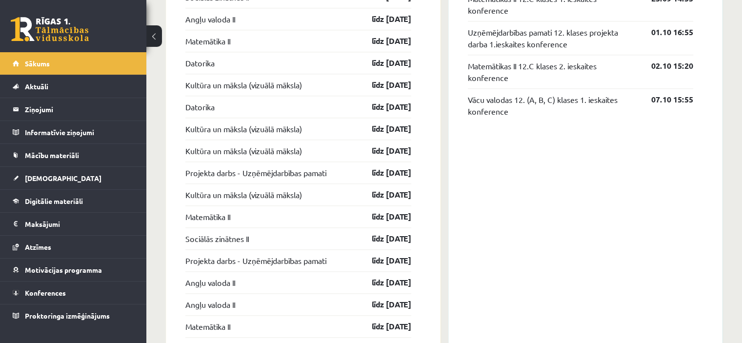
click at [496, 199] on div "Konferences Latviešu valodas 12.c klases 1. ieskaites konference 12.09 15:55 So…" at bounding box center [586, 202] width 275 height 616
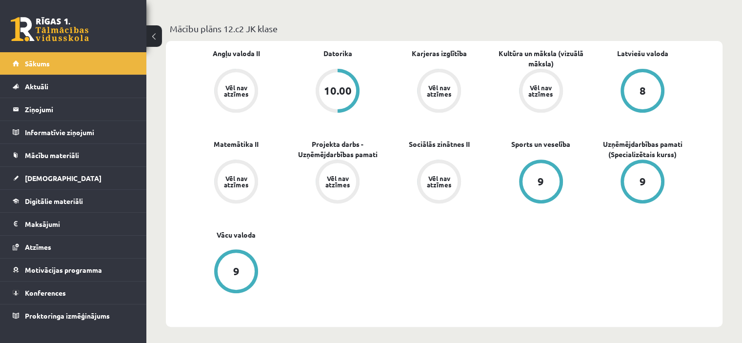
scroll to position [308, 0]
click at [157, 36] on button at bounding box center [154, 35] width 16 height 21
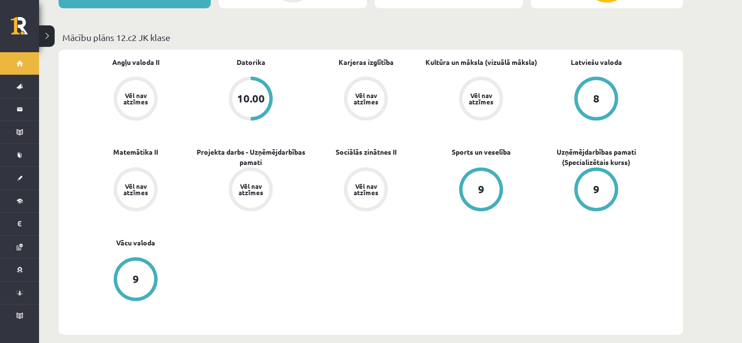
scroll to position [317, 0]
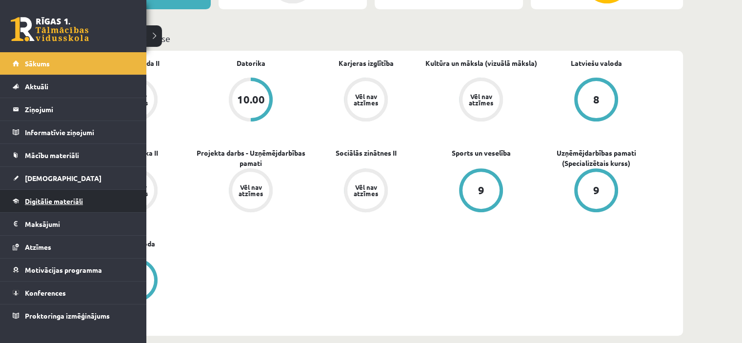
click at [46, 203] on span "Digitālie materiāli" at bounding box center [54, 201] width 58 height 9
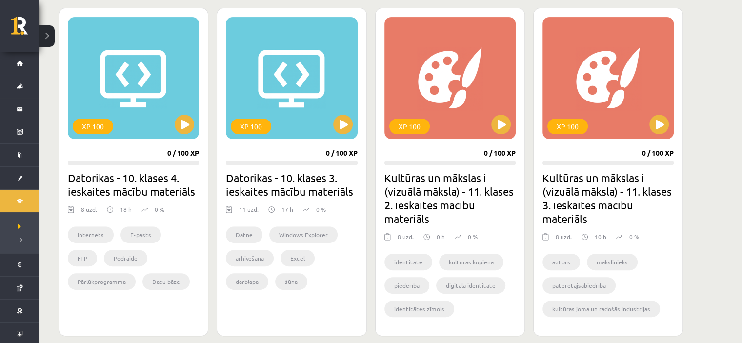
scroll to position [306, 0]
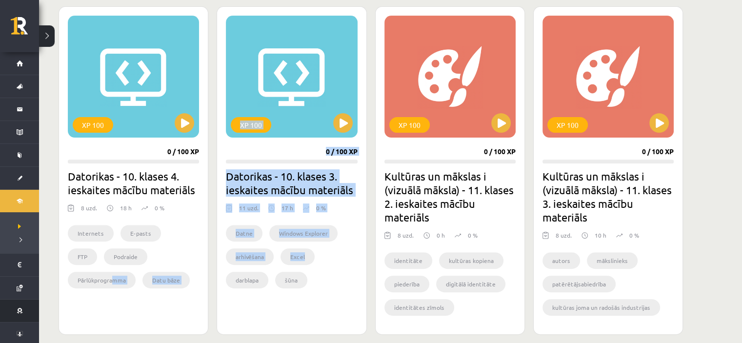
drag, startPoint x: 185, startPoint y: 285, endPoint x: 0, endPoint y: 311, distance: 187.3
click at [113, 285] on div "XP 100 0 / 100 XP Datorikas - 10. klases 4. ieskaites mācību materiāls 8 uzd. 1…" at bounding box center [371, 338] width 625 height 665
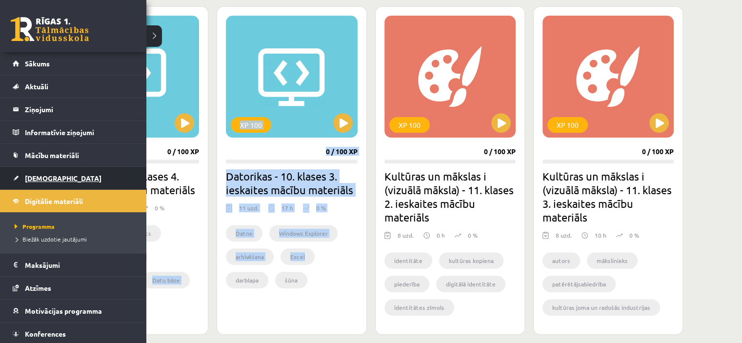
click at [16, 183] on link "[DEMOGRAPHIC_DATA]" at bounding box center [74, 178] width 122 height 22
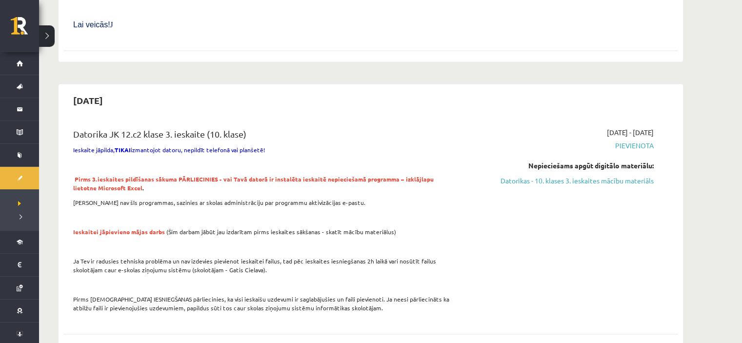
click at [347, 198] on div "Datorika JK 12.c2 klase 3. ieskaite (10. klase) Ieskaite jāpilda, TIKAI izmanto…" at bounding box center [264, 222] width 397 height 191
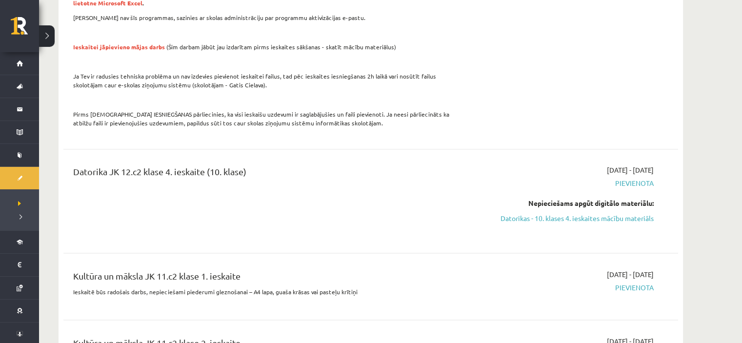
scroll to position [1614, 0]
click at [632, 283] on span "Pievienota" at bounding box center [562, 288] width 184 height 10
click at [628, 283] on span "Pievienota" at bounding box center [562, 288] width 184 height 10
click at [157, 269] on div "Kultūra un māksla JK 11.c2 klase 1. ieskaite" at bounding box center [264, 278] width 382 height 18
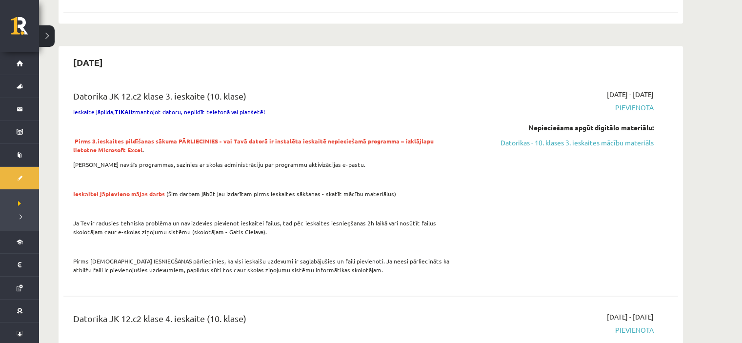
scroll to position [1468, 0]
click at [316, 88] on div "Datorika JK 12.c2 klase 3. ieskaite (10. klase)" at bounding box center [264, 97] width 382 height 18
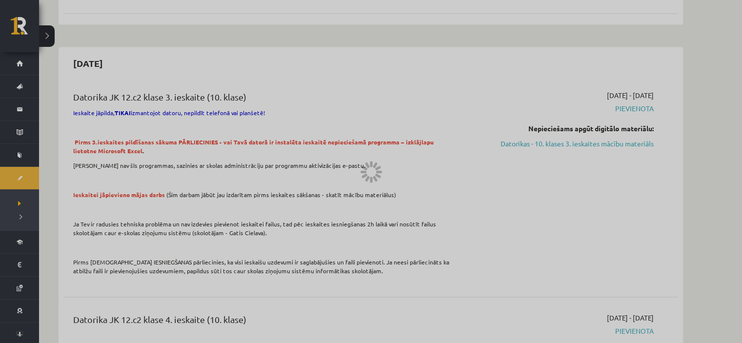
scroll to position [306, 0]
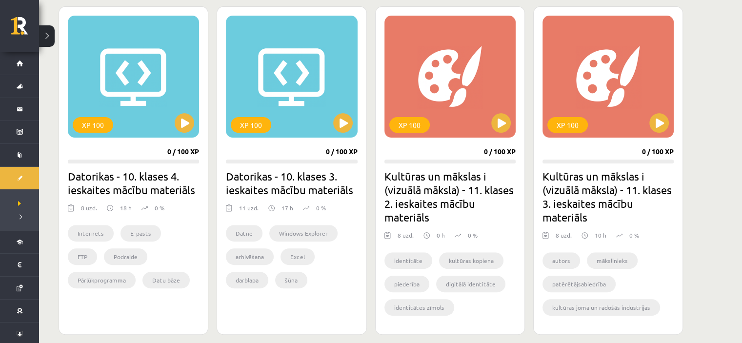
drag, startPoint x: 688, startPoint y: 132, endPoint x: 709, endPoint y: 93, distance: 43.9
drag, startPoint x: 709, startPoint y: 93, endPoint x: 691, endPoint y: 58, distance: 39.7
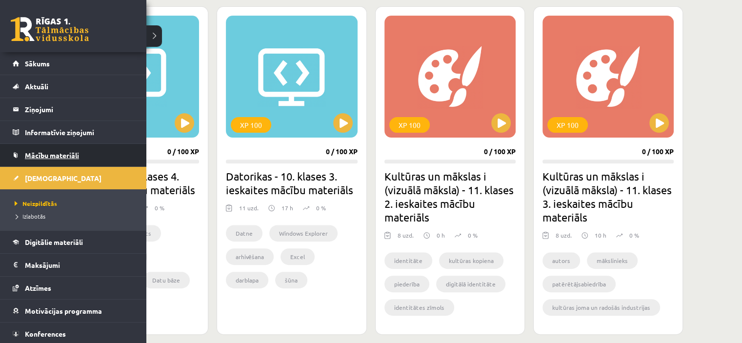
click at [36, 156] on span "Mācību materiāli" at bounding box center [52, 155] width 54 height 9
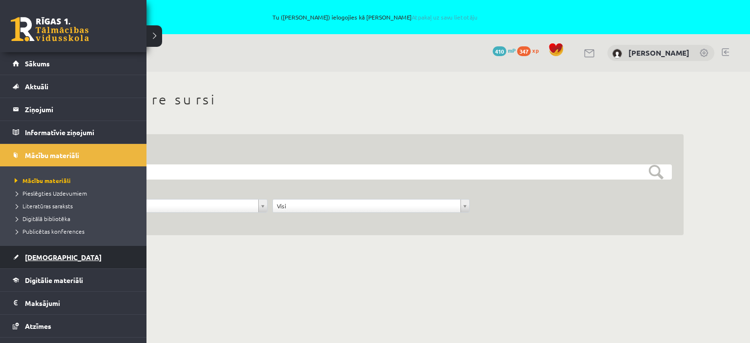
click at [32, 254] on span "[DEMOGRAPHIC_DATA]" at bounding box center [63, 257] width 77 height 9
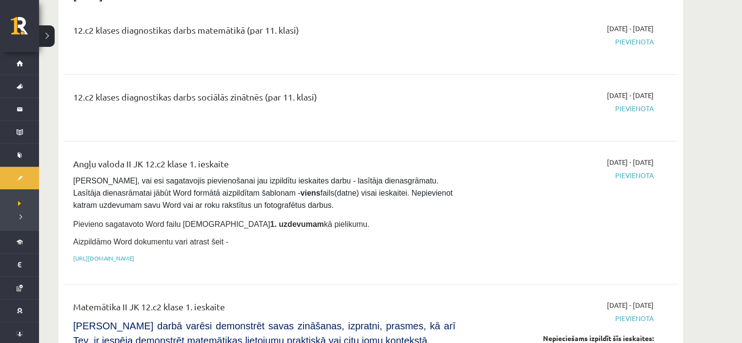
scroll to position [150, 0]
click at [609, 219] on div "2025-09-01 - 2025-09-30 Pievienota" at bounding box center [562, 212] width 199 height 111
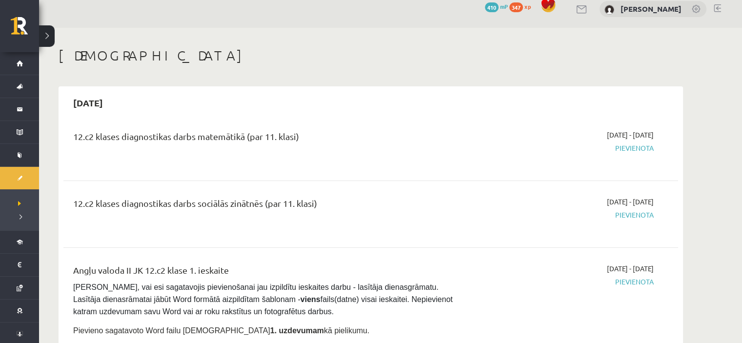
scroll to position [43, 0]
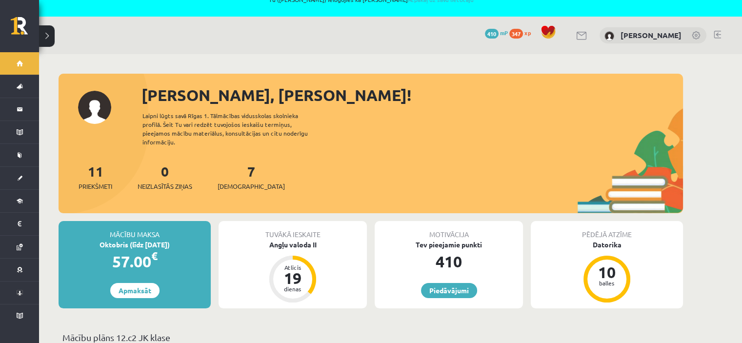
scroll to position [8, 0]
